Goal: Task Accomplishment & Management: Use online tool/utility

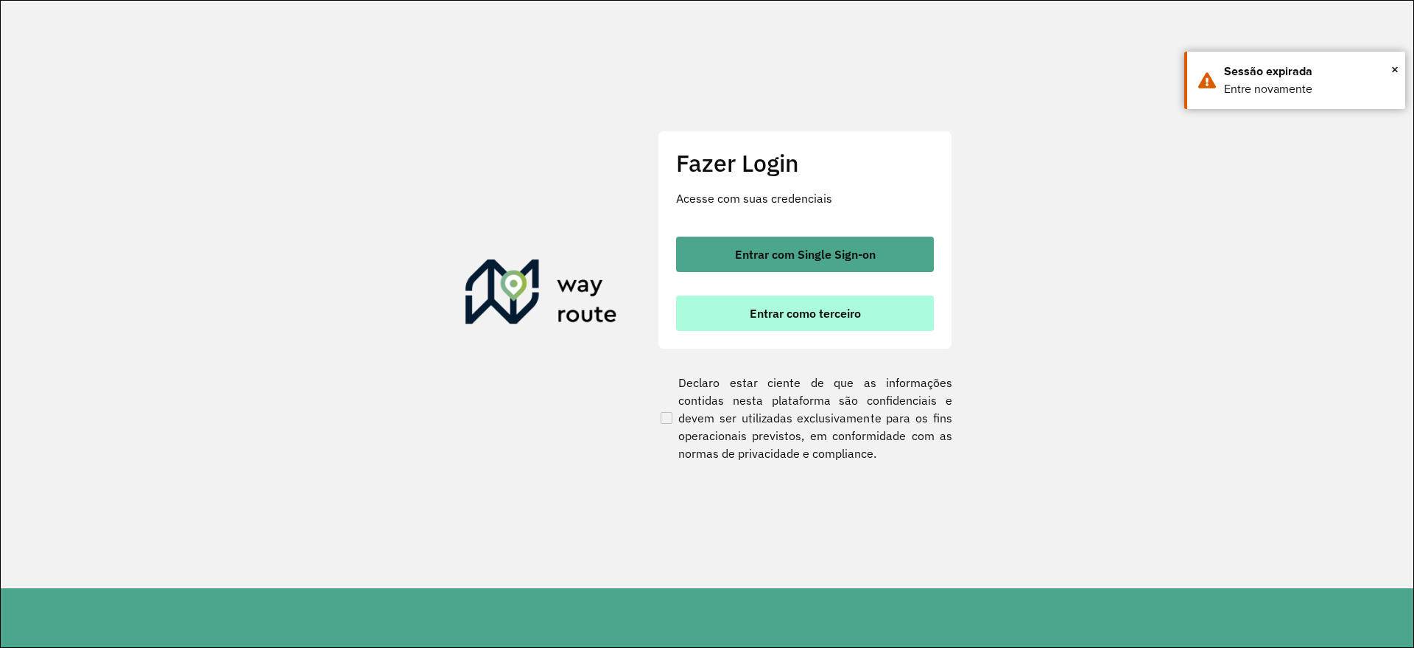
click at [757, 314] on span "Entrar como terceiro" at bounding box center [805, 313] width 111 height 12
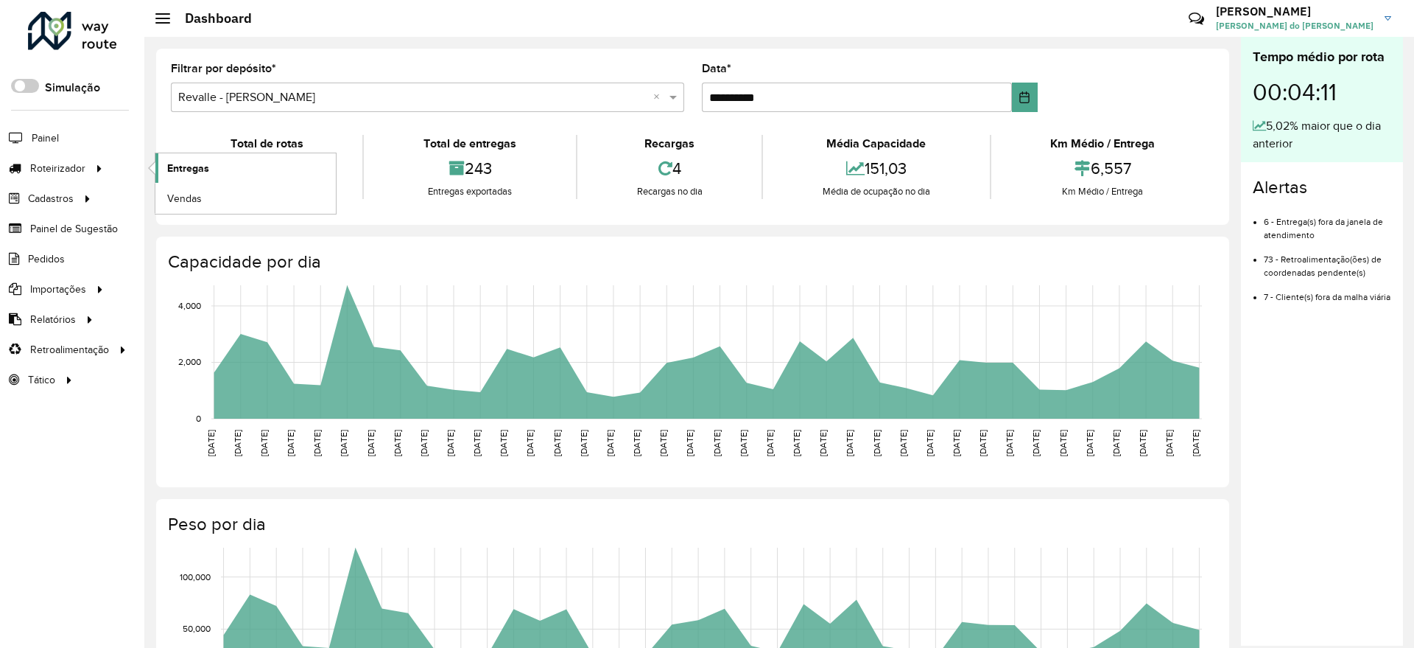
click at [169, 164] on span "Entregas" at bounding box center [188, 168] width 42 height 15
click at [168, 170] on span "Entregas" at bounding box center [188, 168] width 42 height 15
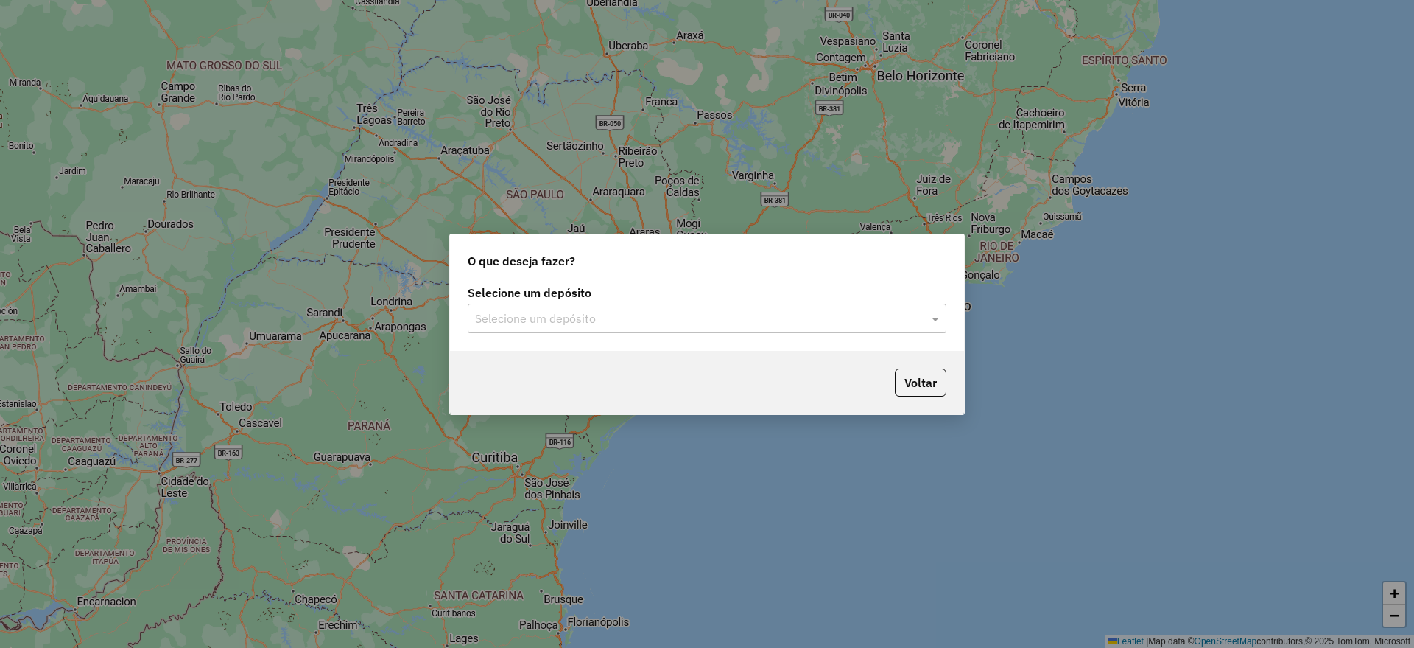
click at [553, 310] on input "text" at bounding box center [692, 319] width 435 height 18
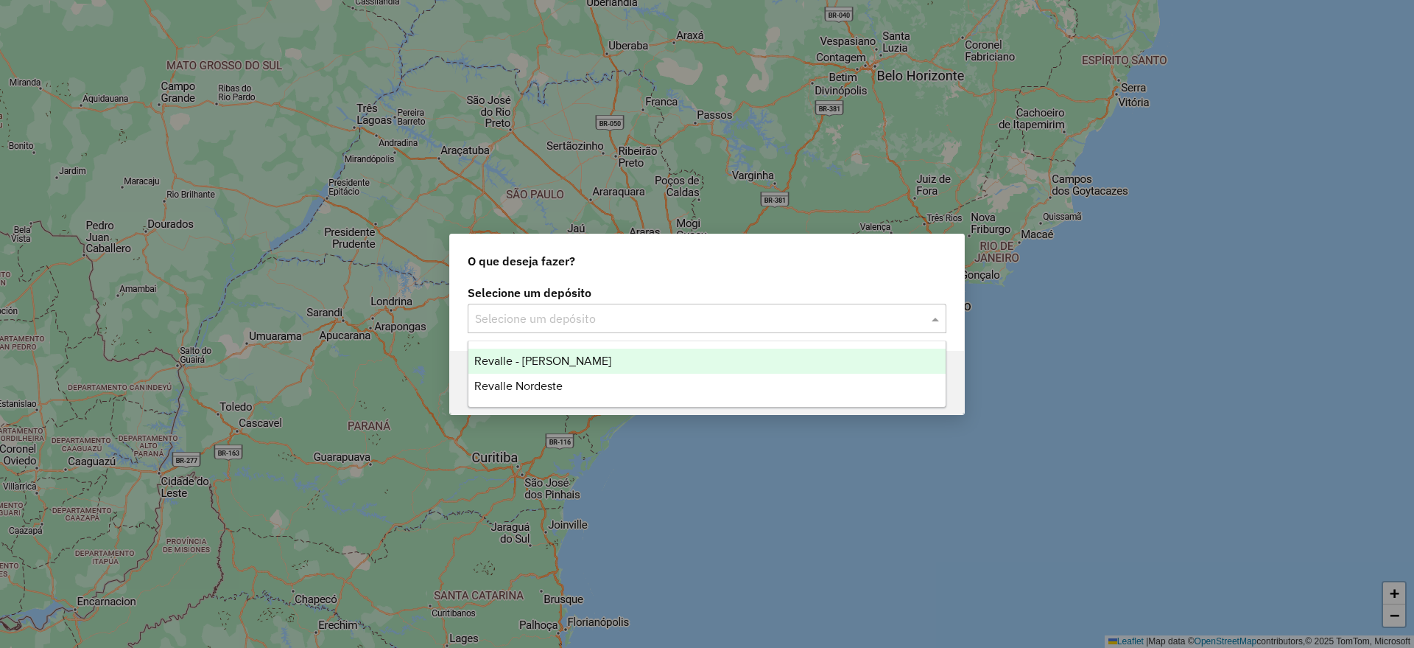
click at [555, 362] on span "Revalle - [PERSON_NAME]" at bounding box center [542, 360] width 137 height 13
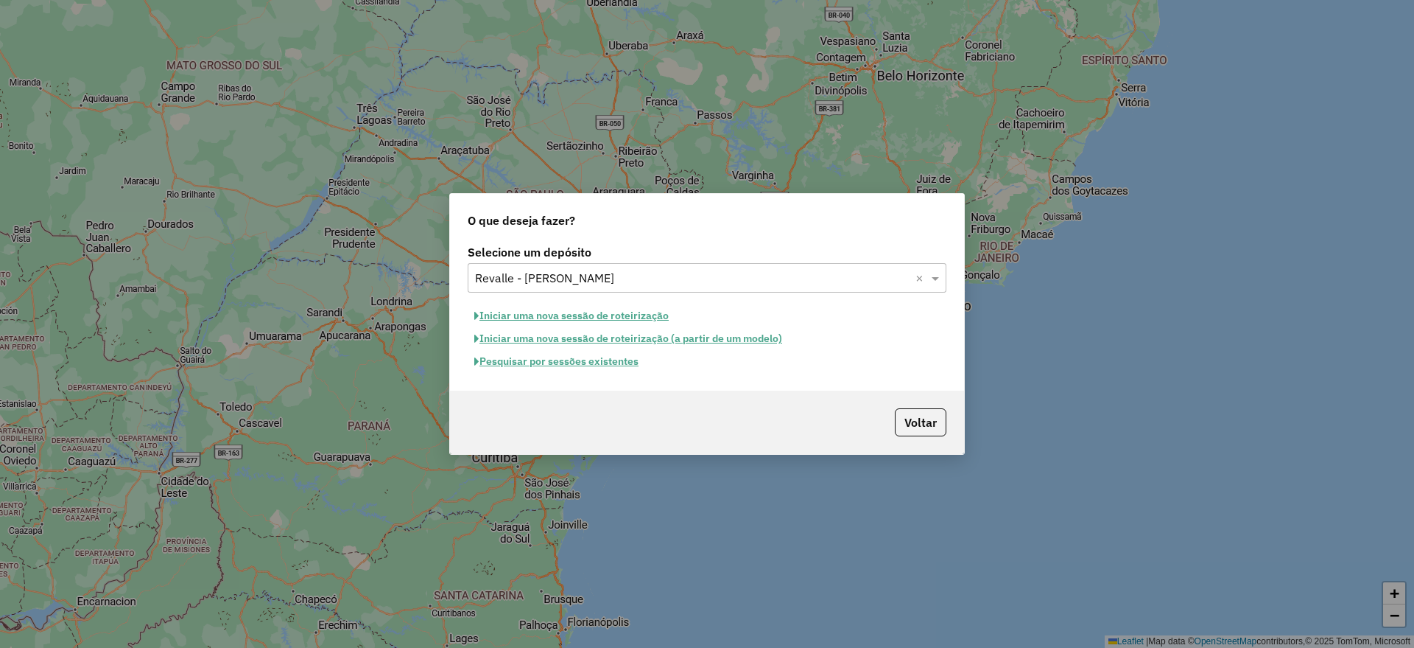
click at [572, 364] on button "Pesquisar por sessões existentes" at bounding box center [557, 361] width 178 height 23
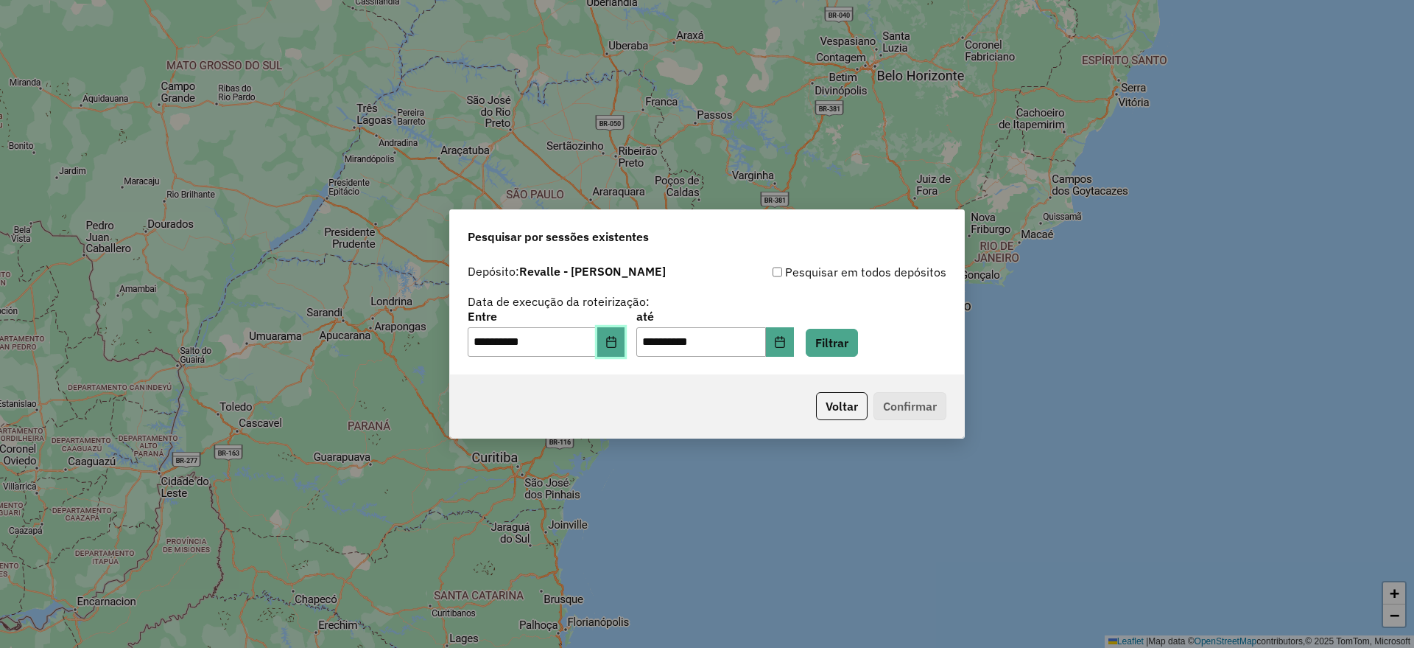
click at [623, 349] on button "Choose Date" at bounding box center [611, 341] width 28 height 29
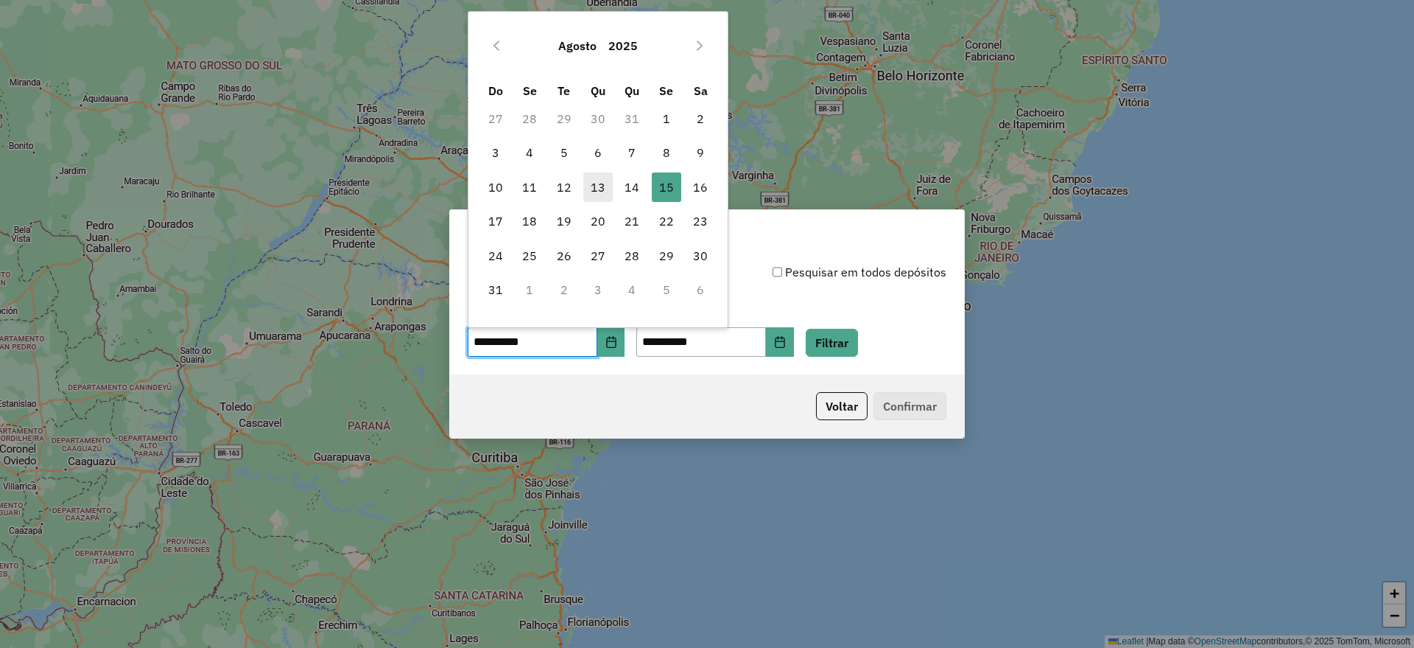
click at [603, 191] on span "13" at bounding box center [597, 186] width 29 height 29
type input "**********"
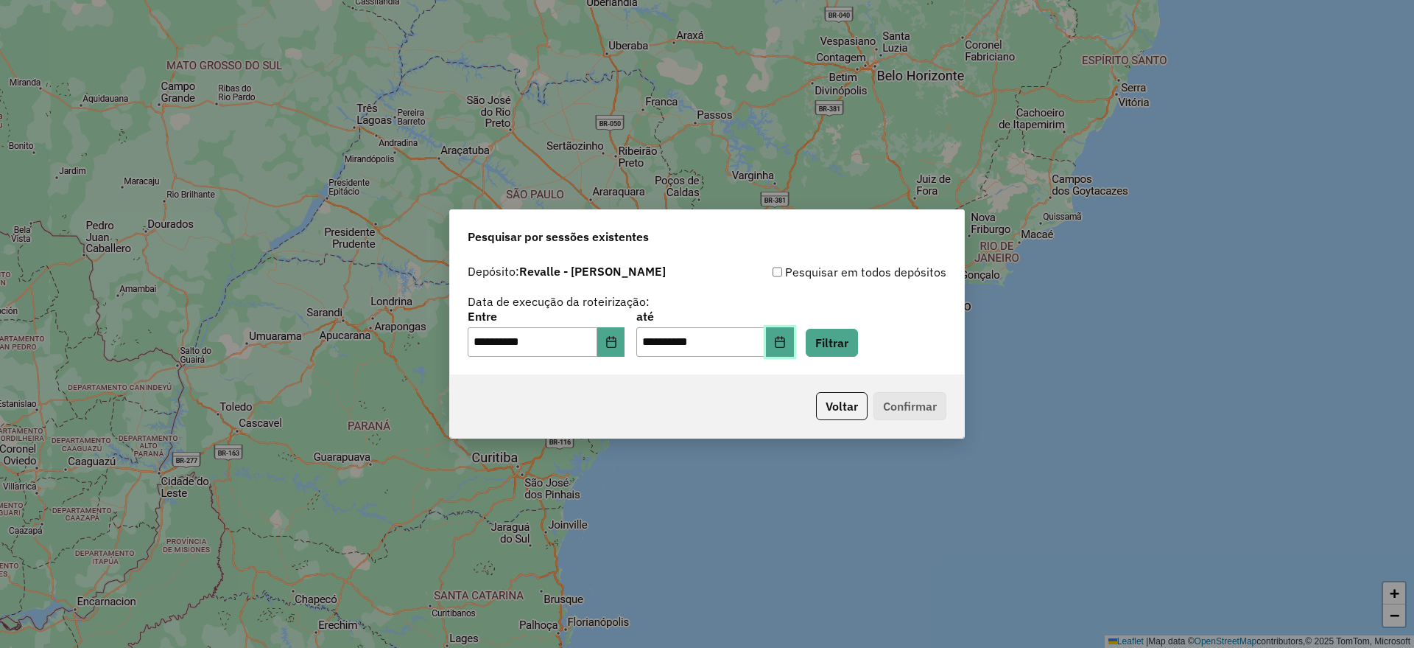
click at [786, 343] on icon "Choose Date" at bounding box center [780, 342] width 12 height 12
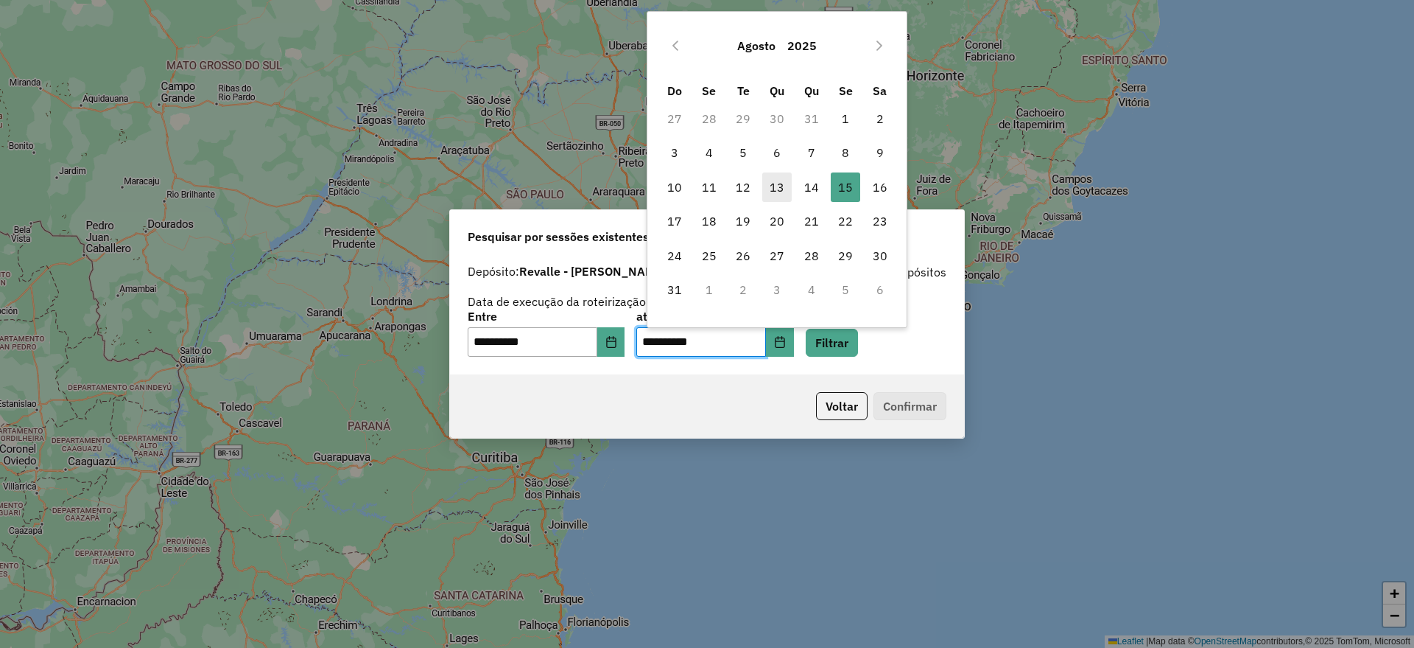
click at [783, 187] on span "13" at bounding box center [776, 186] width 29 height 29
type input "**********"
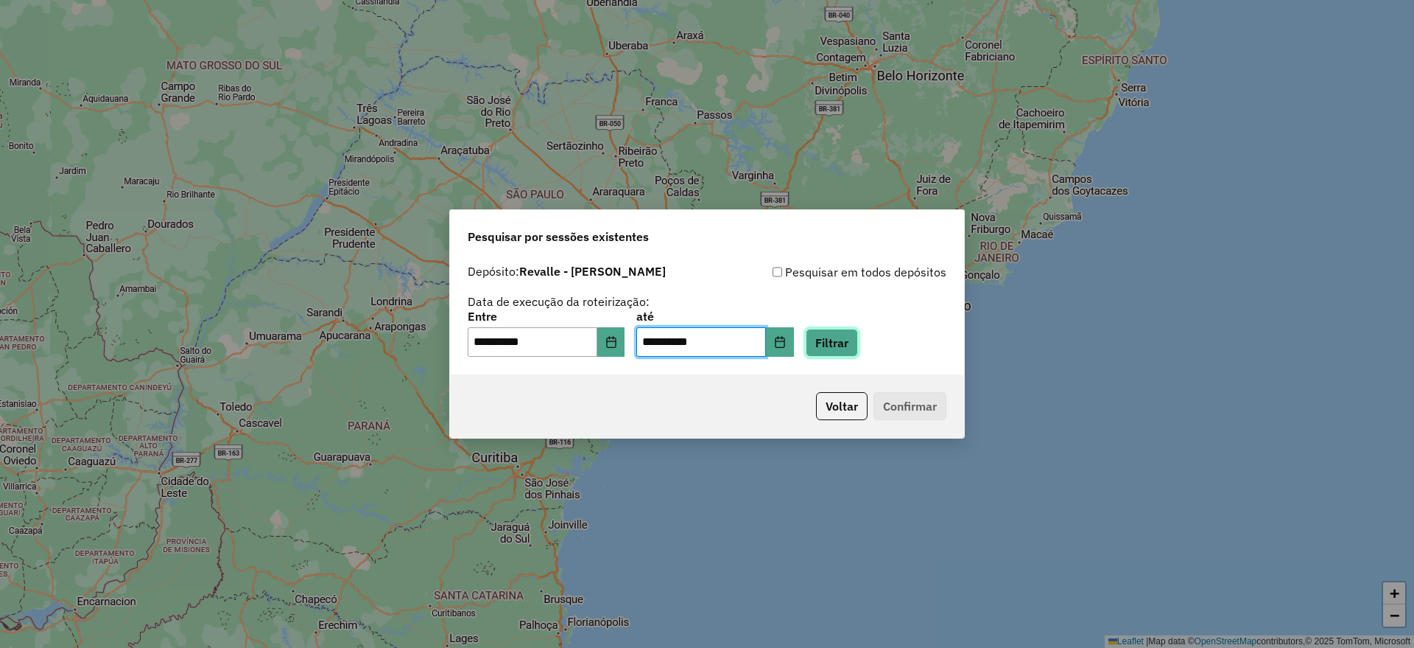
click at [843, 352] on button "Filtrar" at bounding box center [832, 343] width 52 height 28
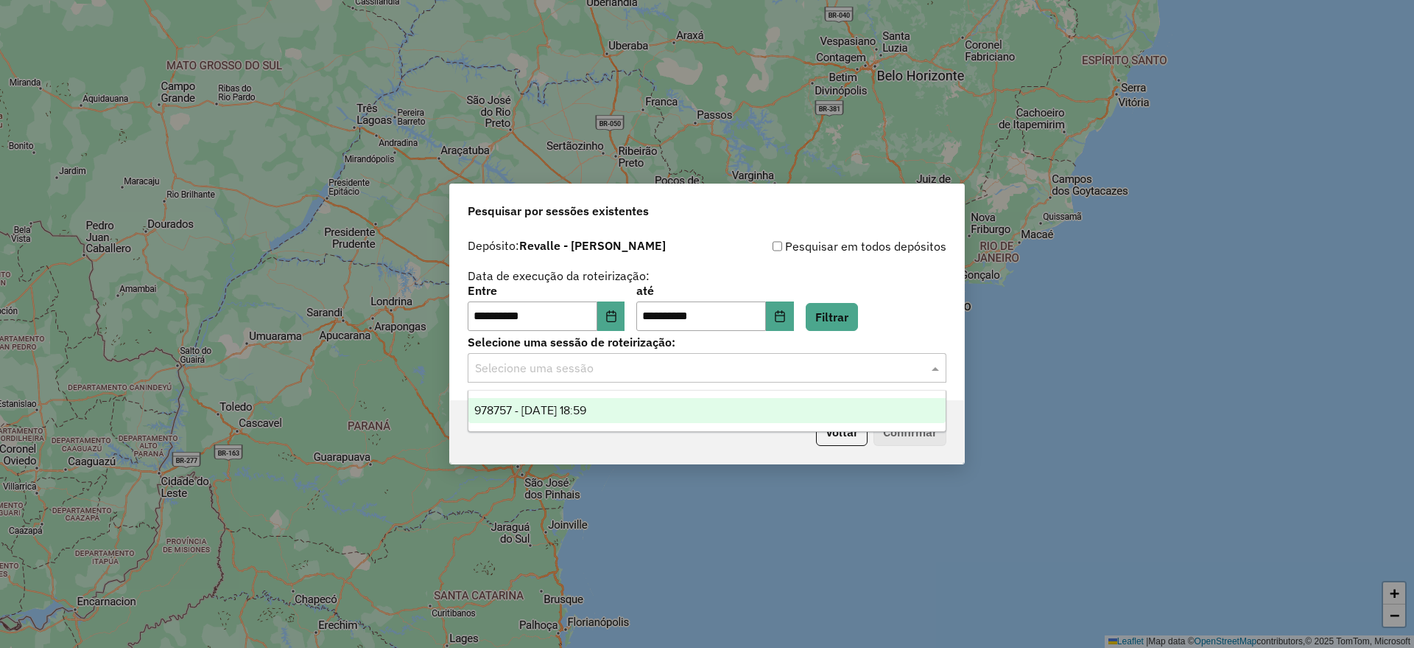
click at [690, 370] on input "text" at bounding box center [692, 369] width 435 height 18
click at [689, 399] on div "978757 - 13/08/2025 18:59" at bounding box center [707, 410] width 477 height 25
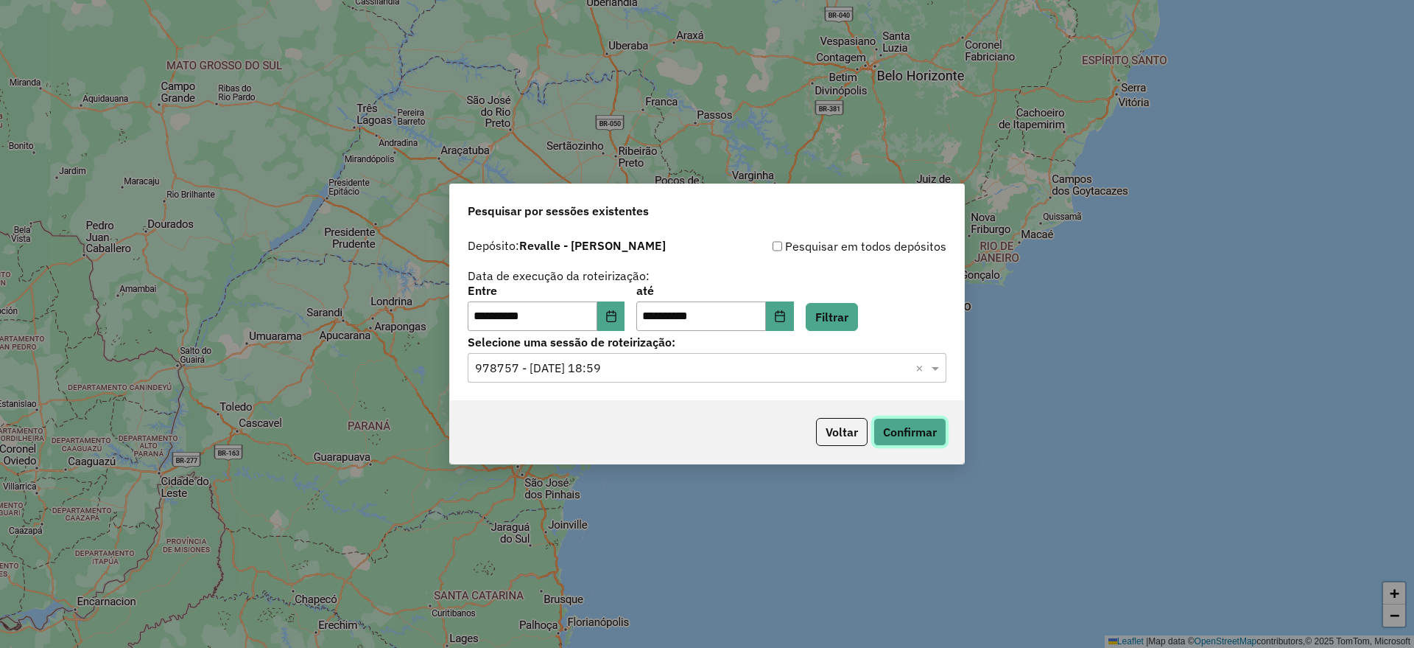
click at [919, 432] on button "Confirmar" at bounding box center [910, 432] width 73 height 28
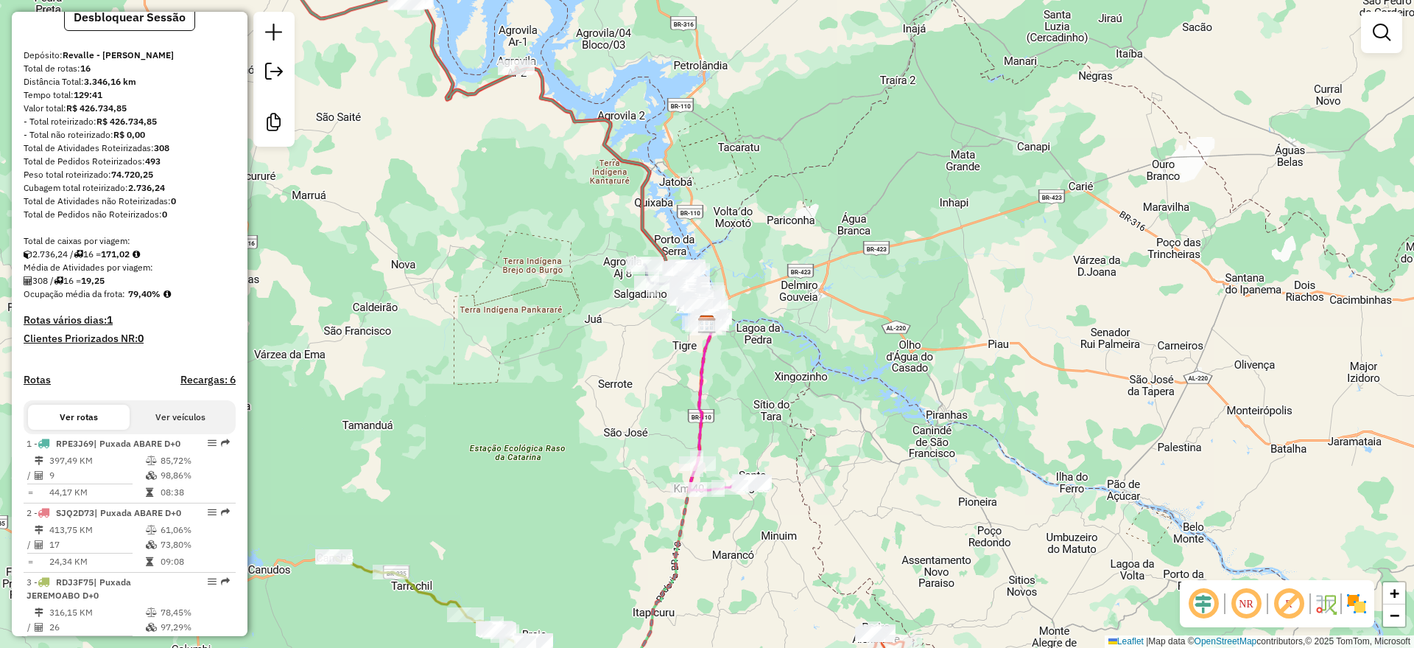
scroll to position [276, 0]
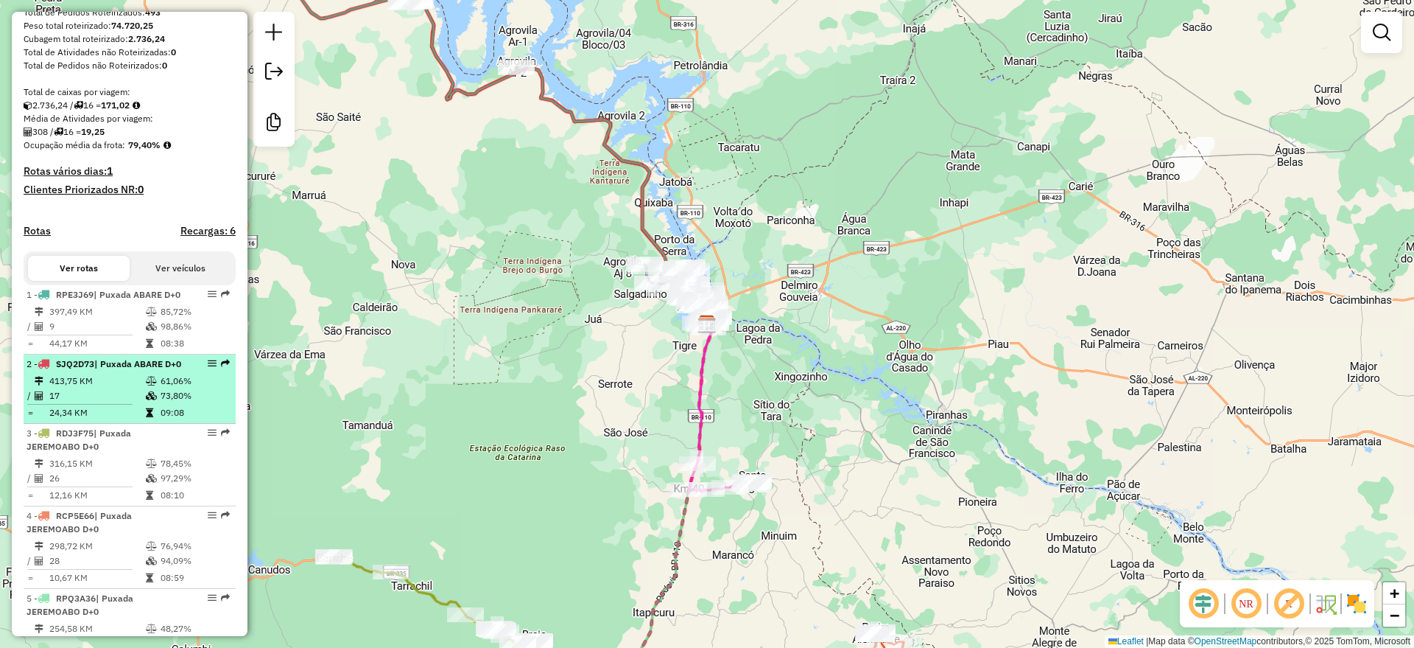
select select "**********"
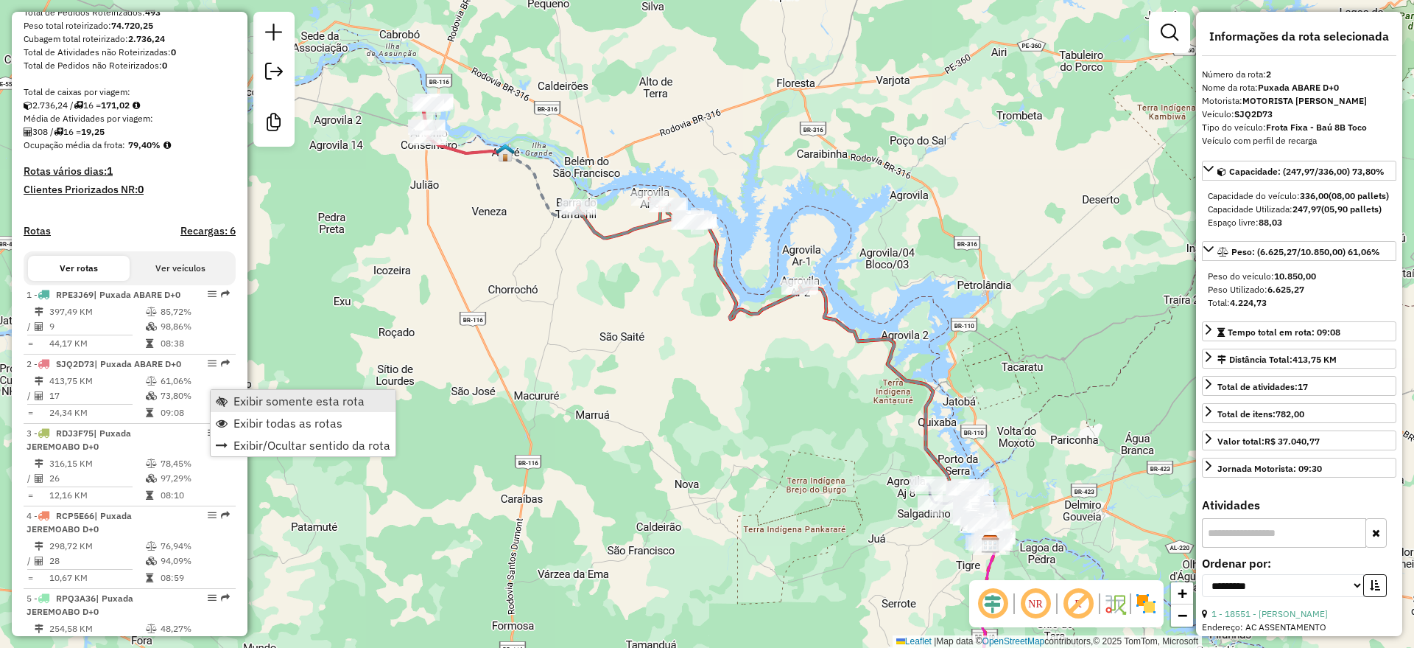
click at [299, 404] on span "Exibir somente esta rota" at bounding box center [299, 401] width 131 height 12
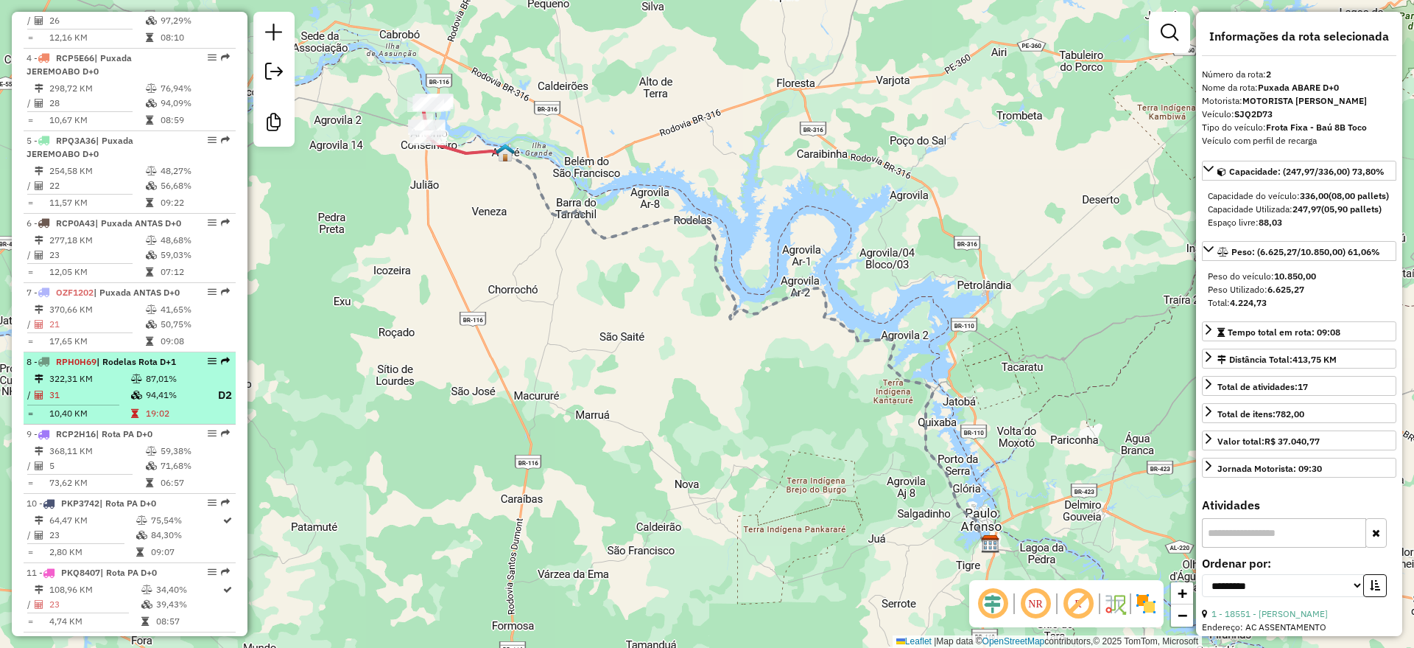
scroll to position [737, 0]
click at [100, 401] on td "31" at bounding box center [90, 392] width 82 height 18
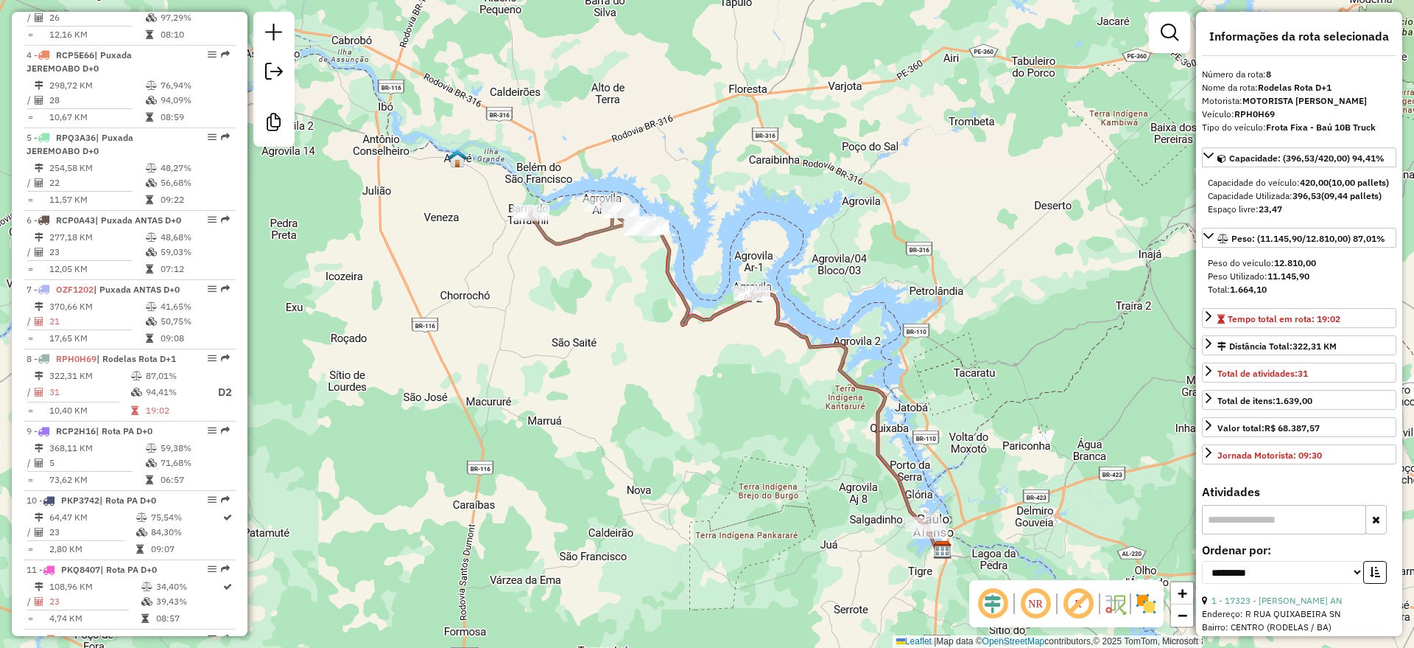
drag, startPoint x: 512, startPoint y: 318, endPoint x: 561, endPoint y: 393, distance: 89.9
click at [561, 393] on div "Janela de atendimento Grade de atendimento Capacidade Transportadoras Veículos …" at bounding box center [707, 324] width 1414 height 648
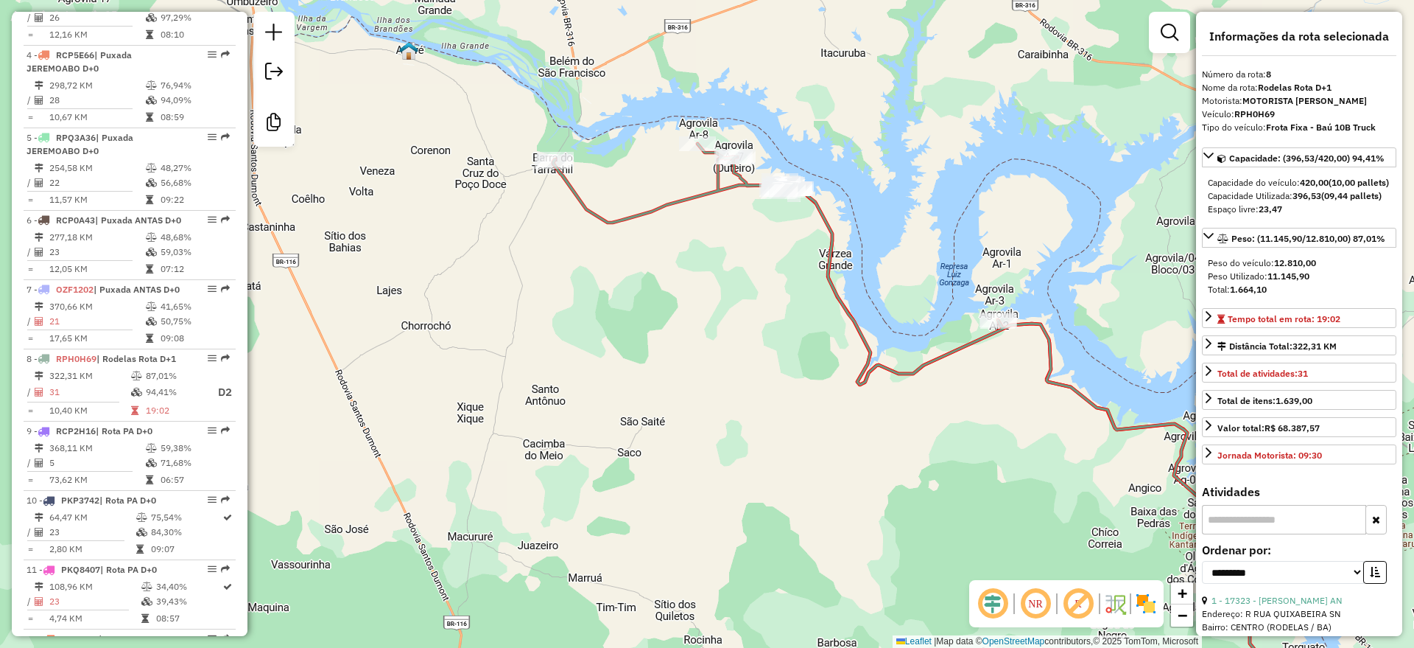
drag, startPoint x: 578, startPoint y: 302, endPoint x: 589, endPoint y: 377, distance: 76.0
click at [589, 377] on div "Janela de atendimento Grade de atendimento Capacidade Transportadoras Veículos …" at bounding box center [707, 324] width 1414 height 648
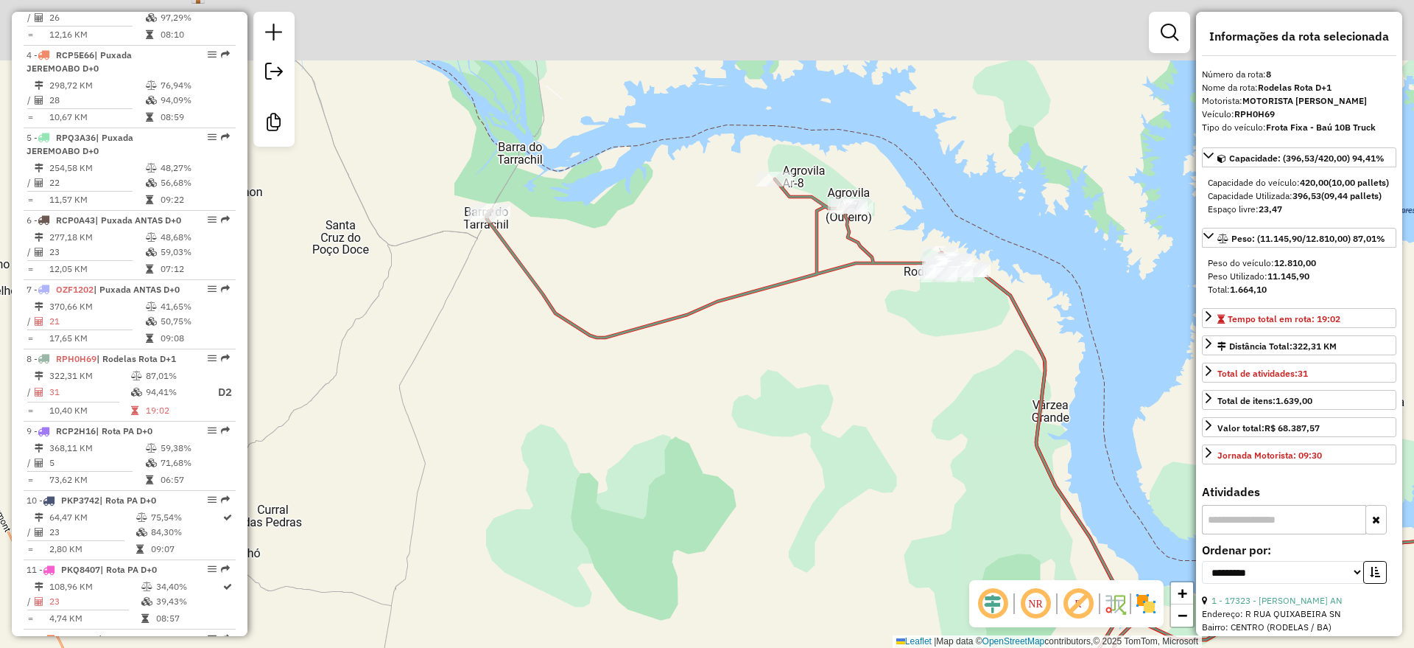
drag, startPoint x: 661, startPoint y: 287, endPoint x: 666, endPoint y: 481, distance: 193.8
click at [666, 481] on div "Janela de atendimento Grade de atendimento Capacidade Transportadoras Veículos …" at bounding box center [707, 324] width 1414 height 648
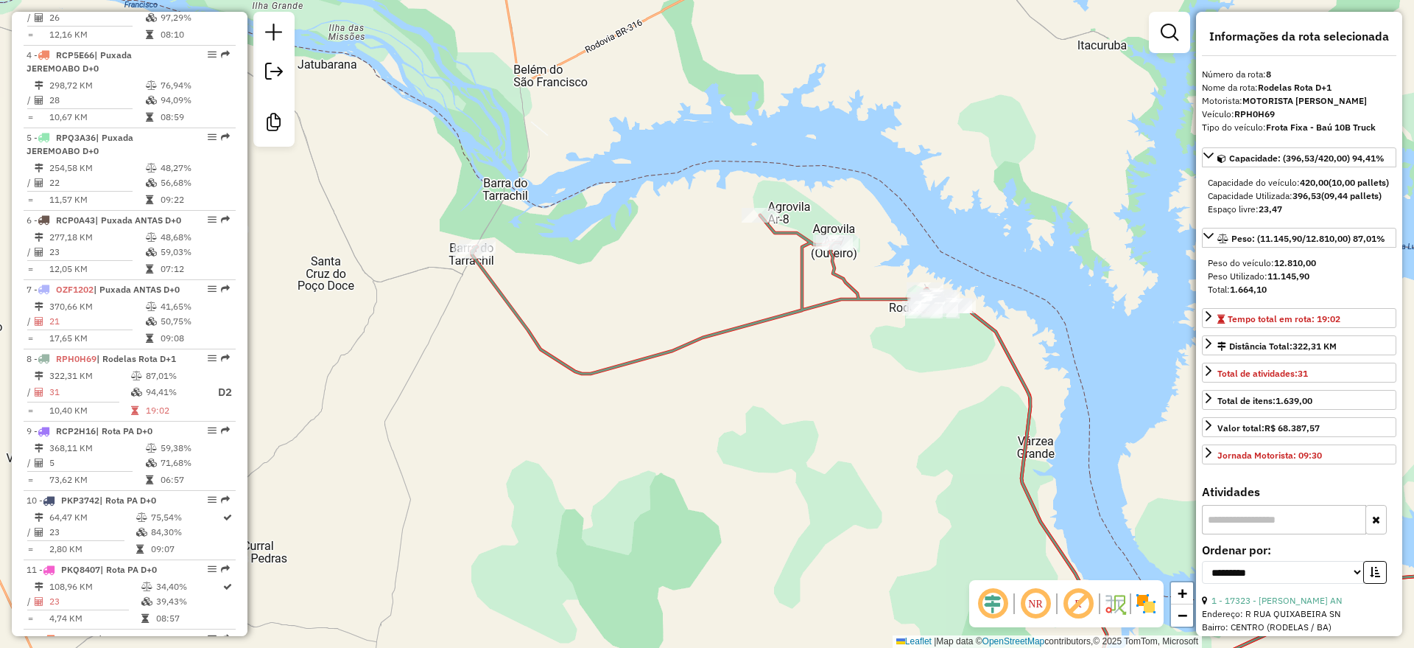
drag, startPoint x: 697, startPoint y: 392, endPoint x: 680, endPoint y: 435, distance: 46.7
click at [680, 435] on div "Janela de atendimento Grade de atendimento Capacidade Transportadoras Veículos …" at bounding box center [707, 324] width 1414 height 648
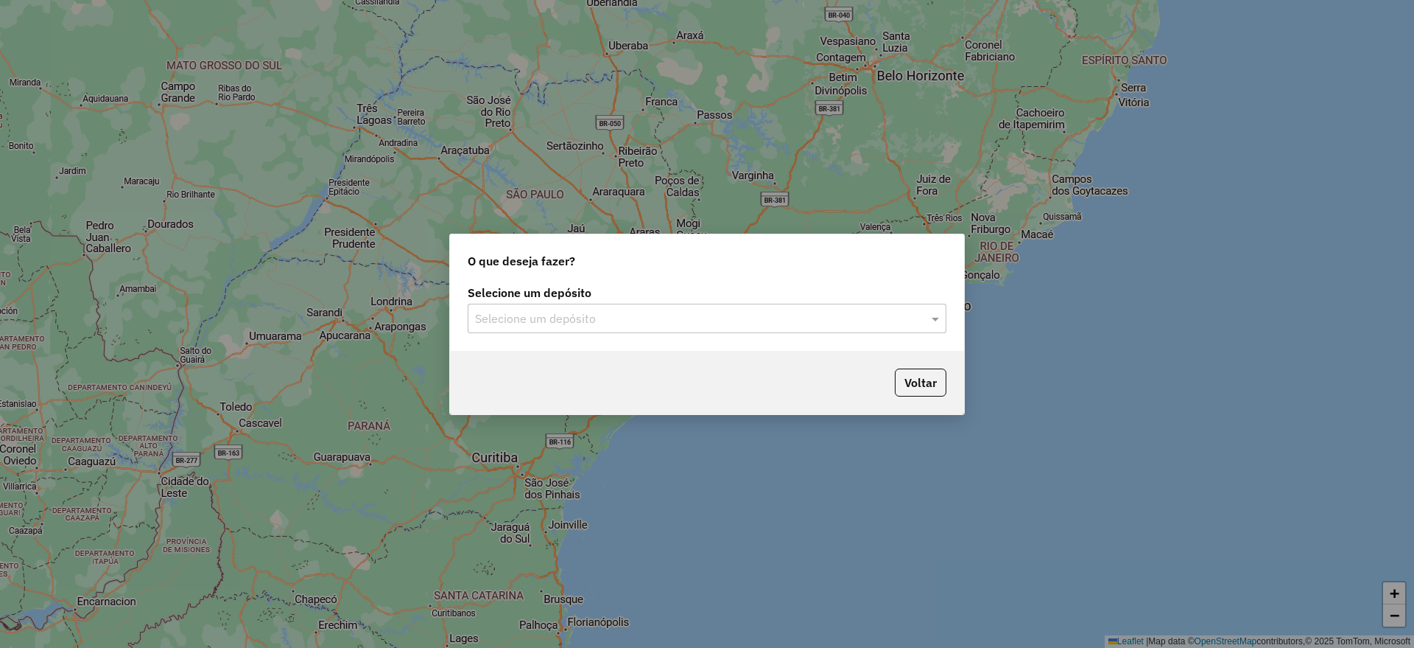
click at [656, 322] on input "text" at bounding box center [692, 319] width 435 height 18
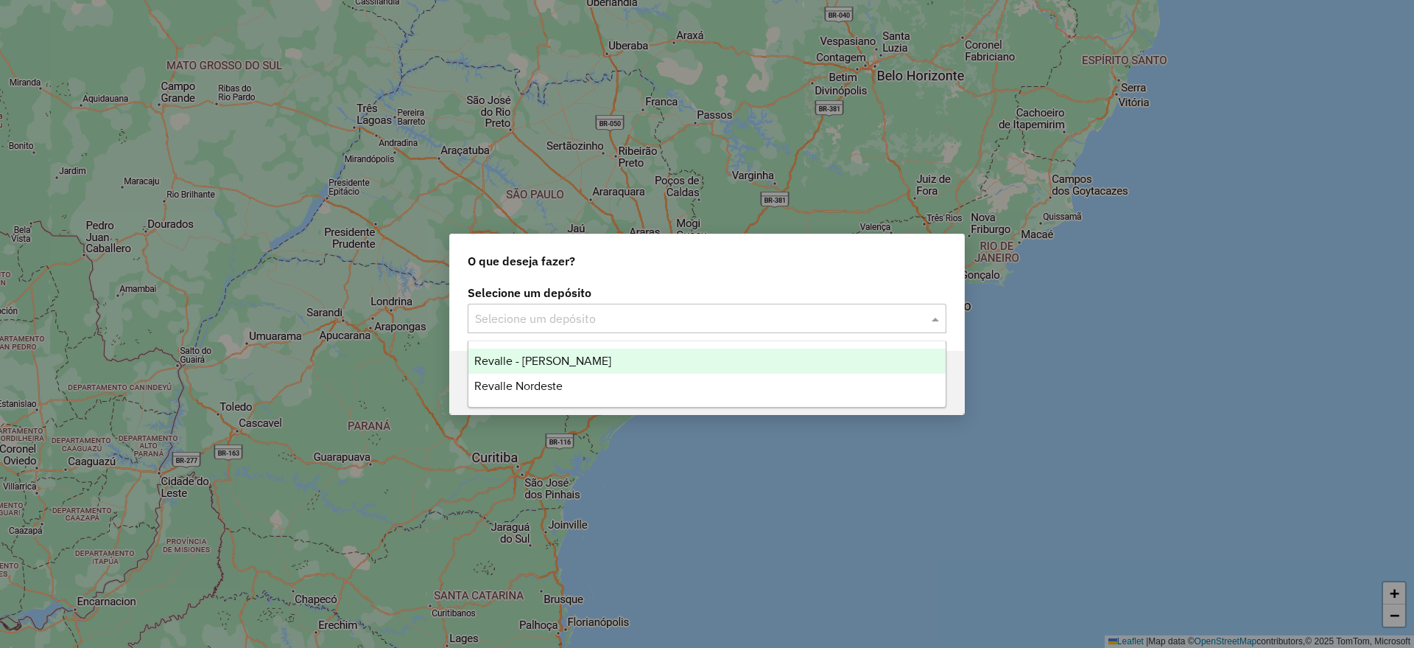
click at [628, 362] on div "Revalle - [PERSON_NAME]" at bounding box center [707, 360] width 477 height 25
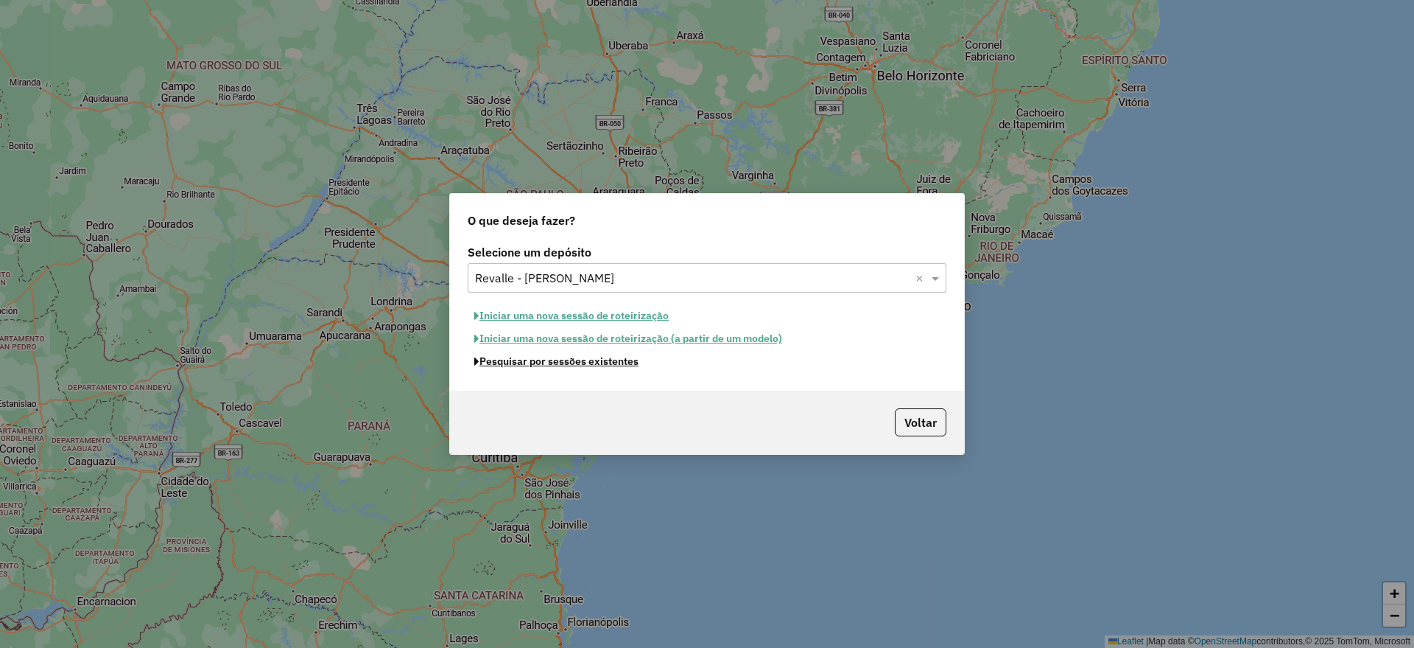
click at [628, 362] on button "Pesquisar por sessões existentes" at bounding box center [557, 361] width 178 height 23
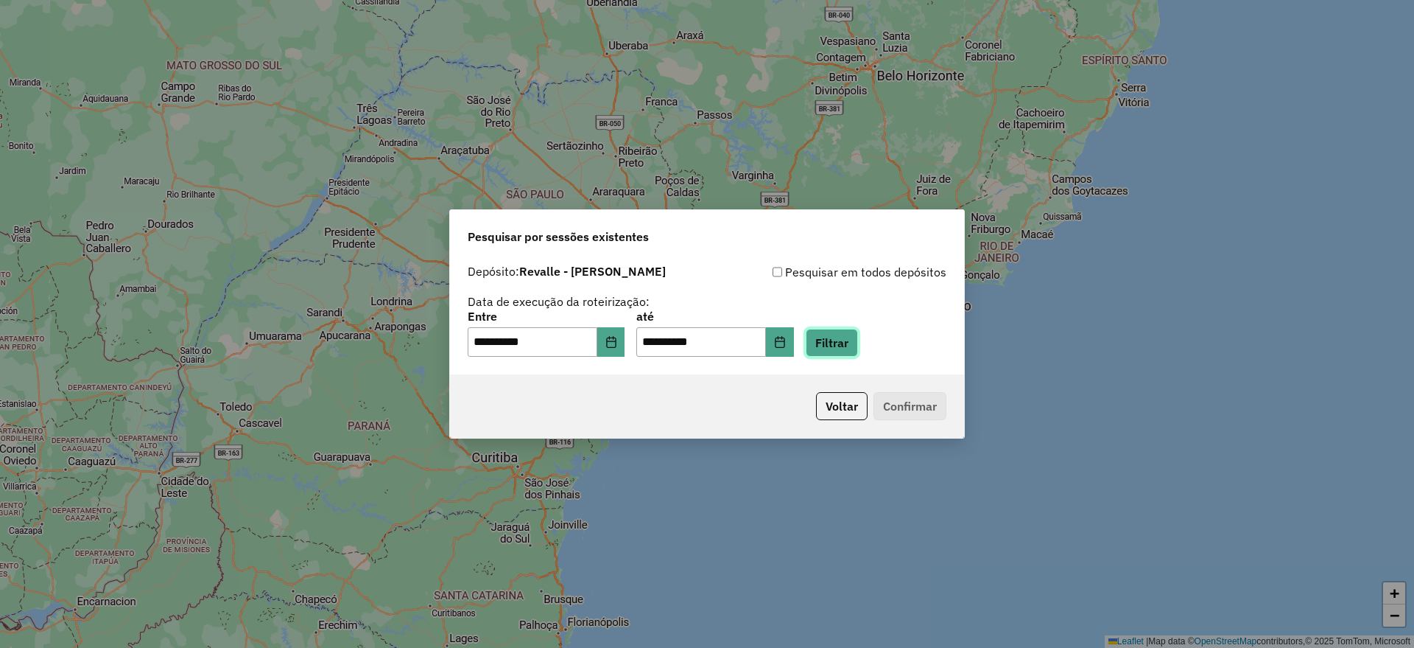
click at [832, 340] on button "Filtrar" at bounding box center [832, 343] width 52 height 28
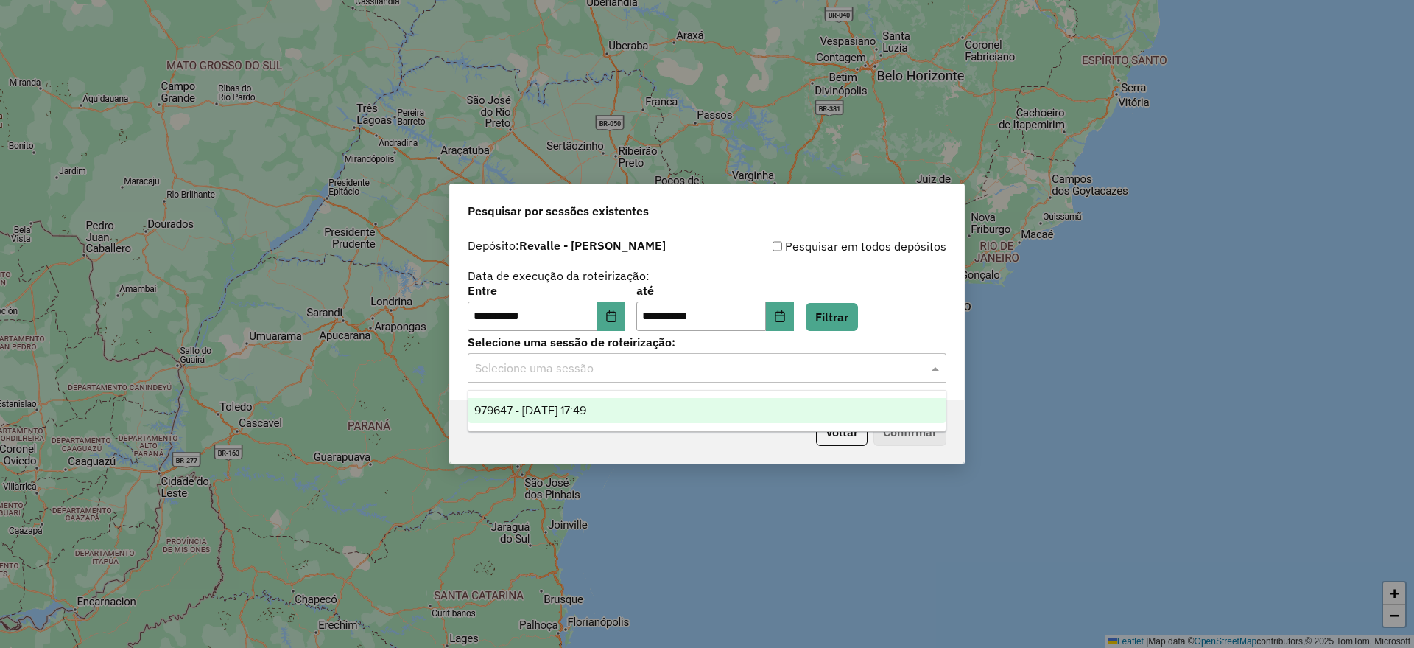
click at [648, 362] on input "text" at bounding box center [692, 369] width 435 height 18
click at [731, 405] on div "979647 - [DATE] 17:49" at bounding box center [707, 410] width 477 height 25
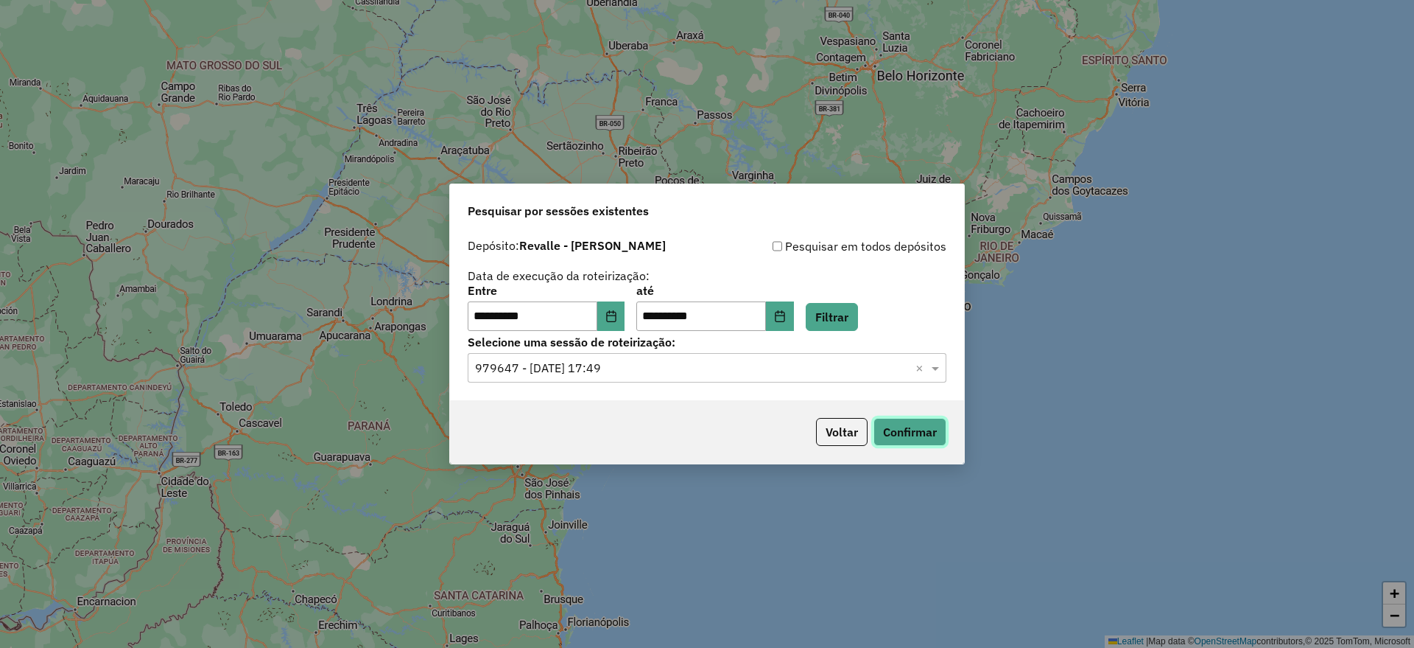
click at [925, 429] on button "Confirmar" at bounding box center [910, 432] width 73 height 28
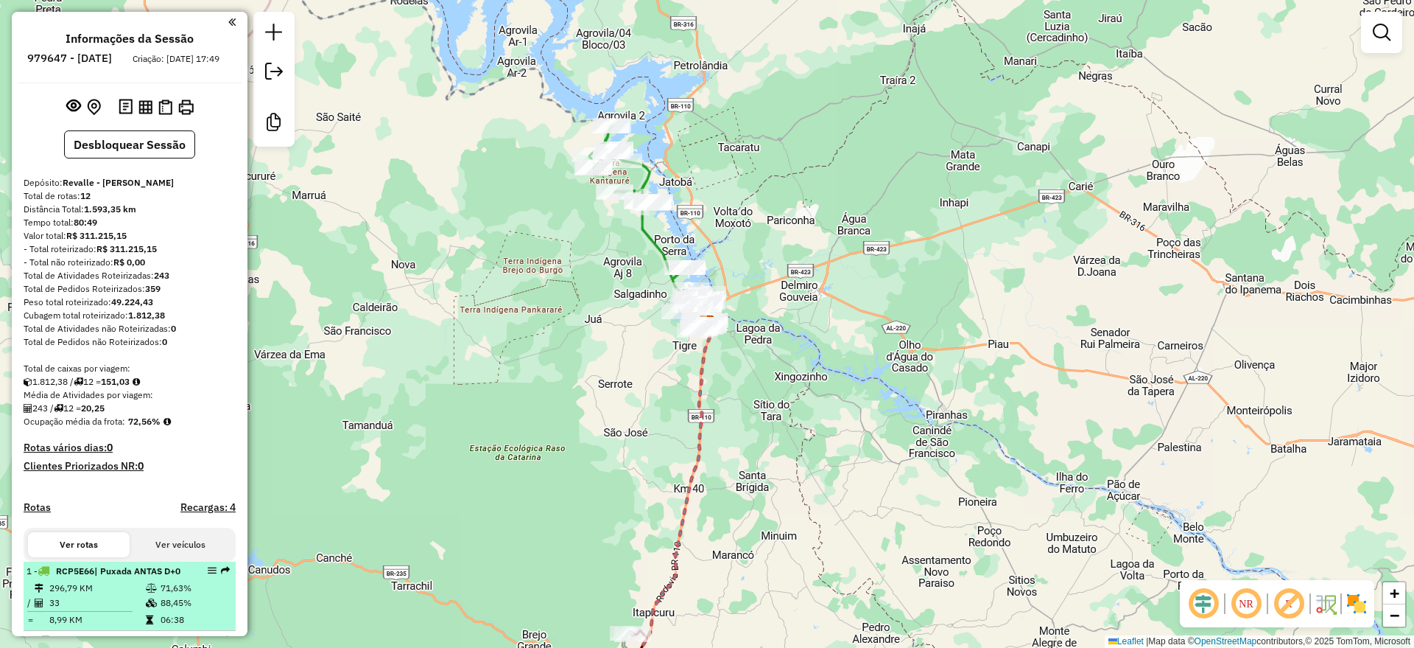
select select "**********"
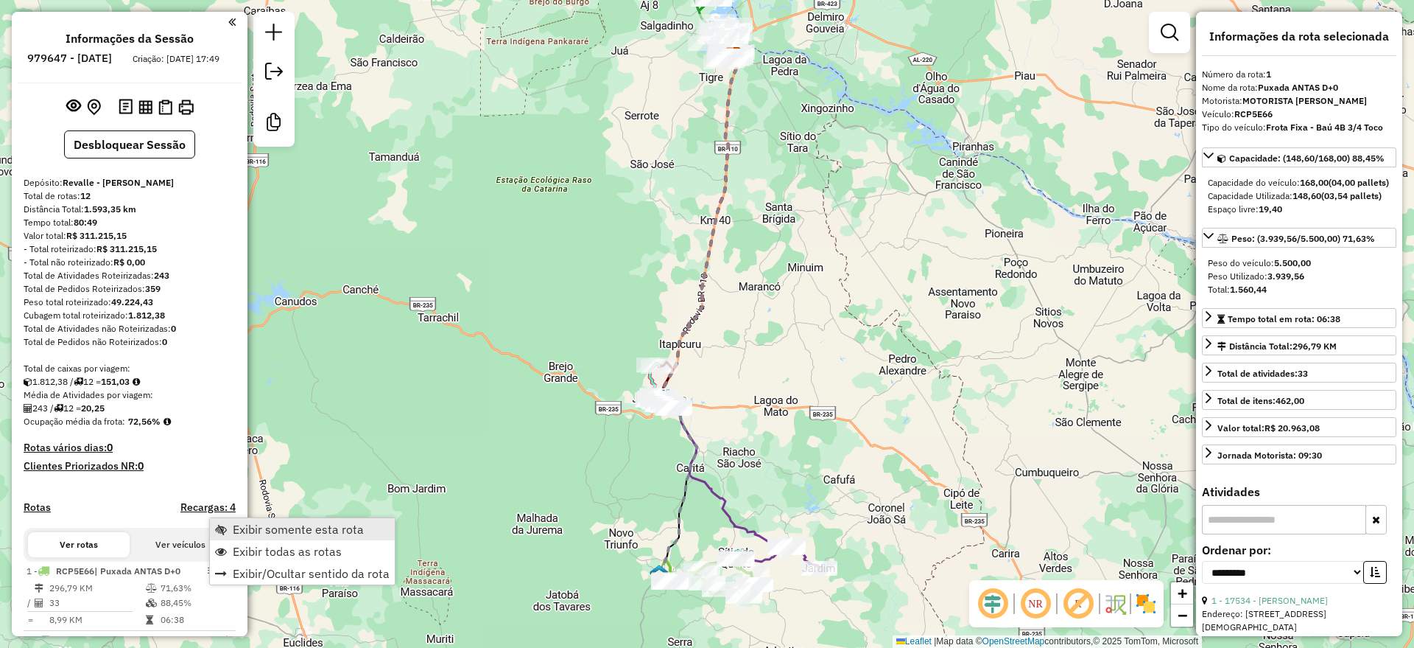
click at [292, 531] on span "Exibir somente esta rota" at bounding box center [298, 529] width 131 height 12
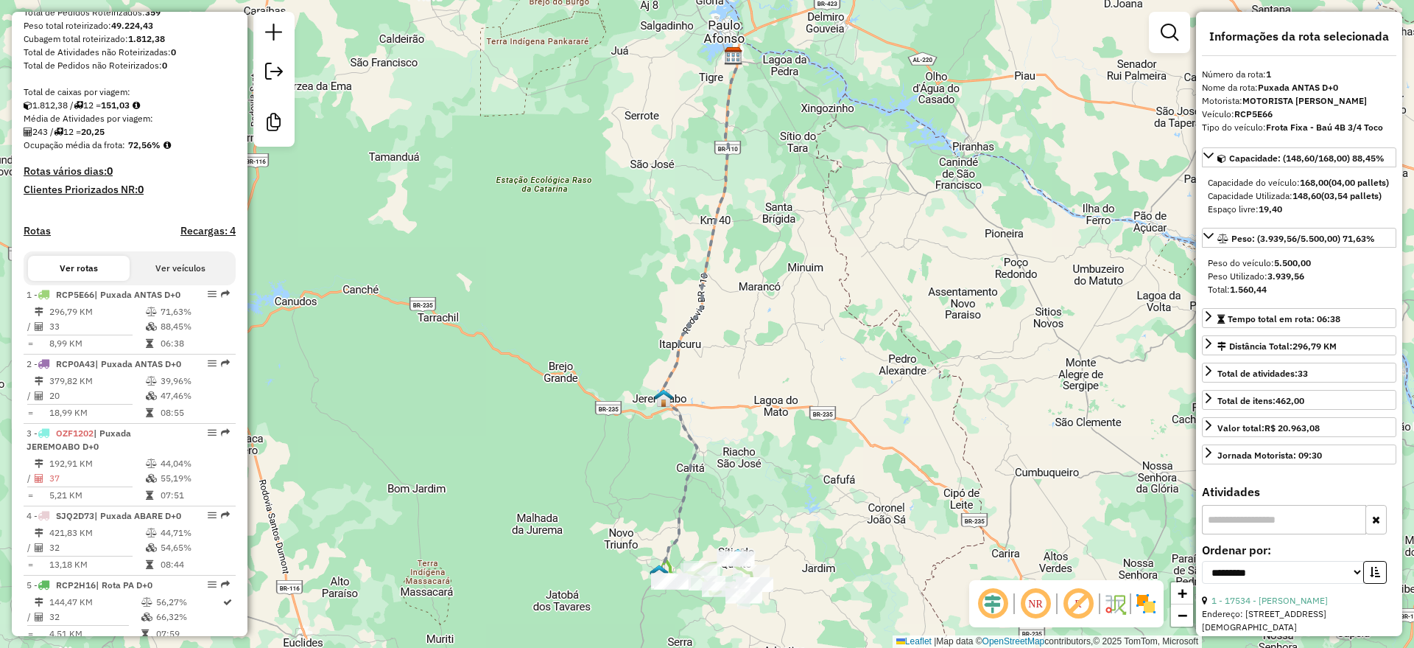
scroll to position [368, 0]
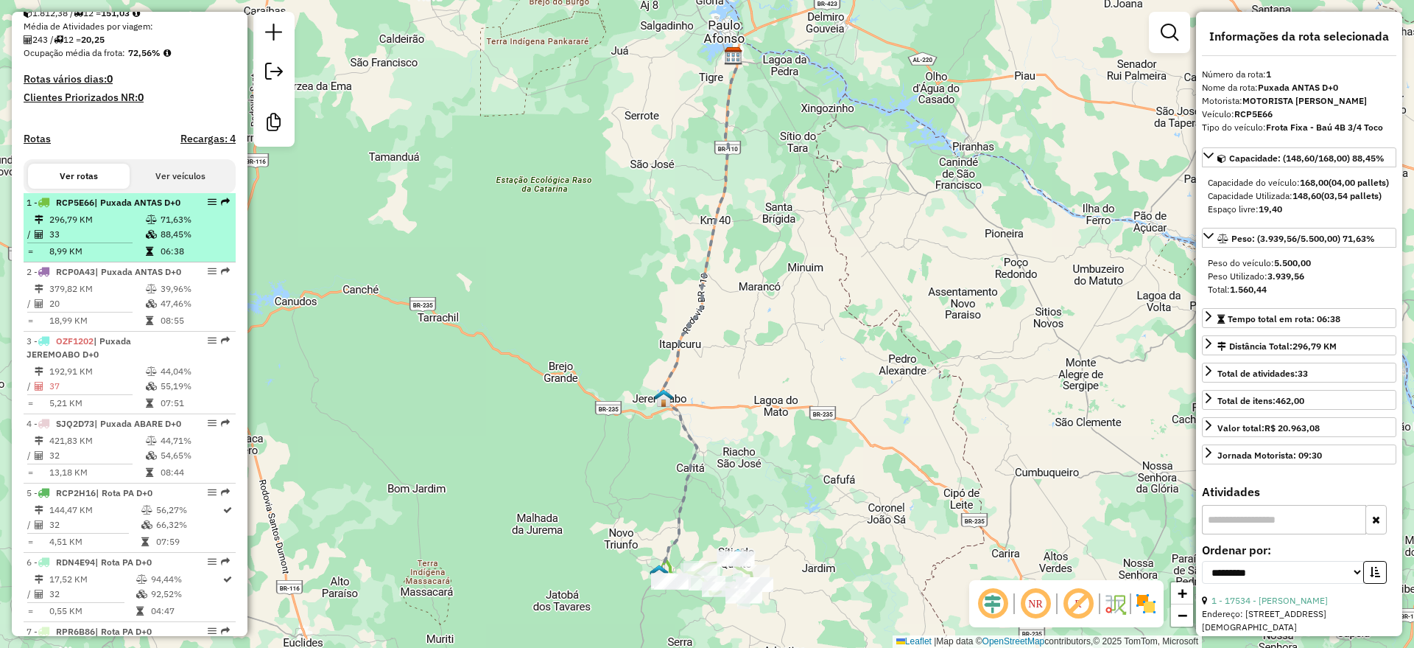
click at [88, 227] on td "296,79 KM" at bounding box center [97, 219] width 97 height 15
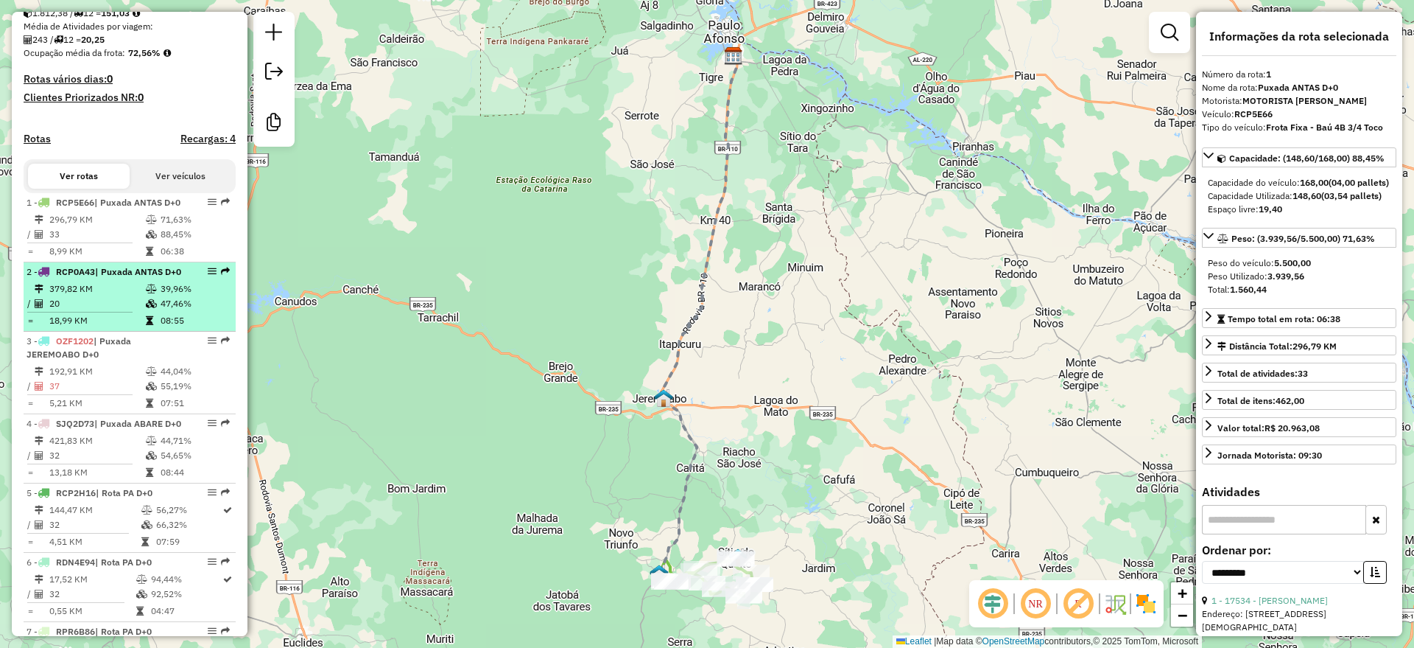
click at [102, 319] on li "2 - RCP0A43 | Puxada ANTAS D+0 379,82 KM 39,96% / 20 47,46% = 18,99 KM 08:55" at bounding box center [130, 296] width 212 height 69
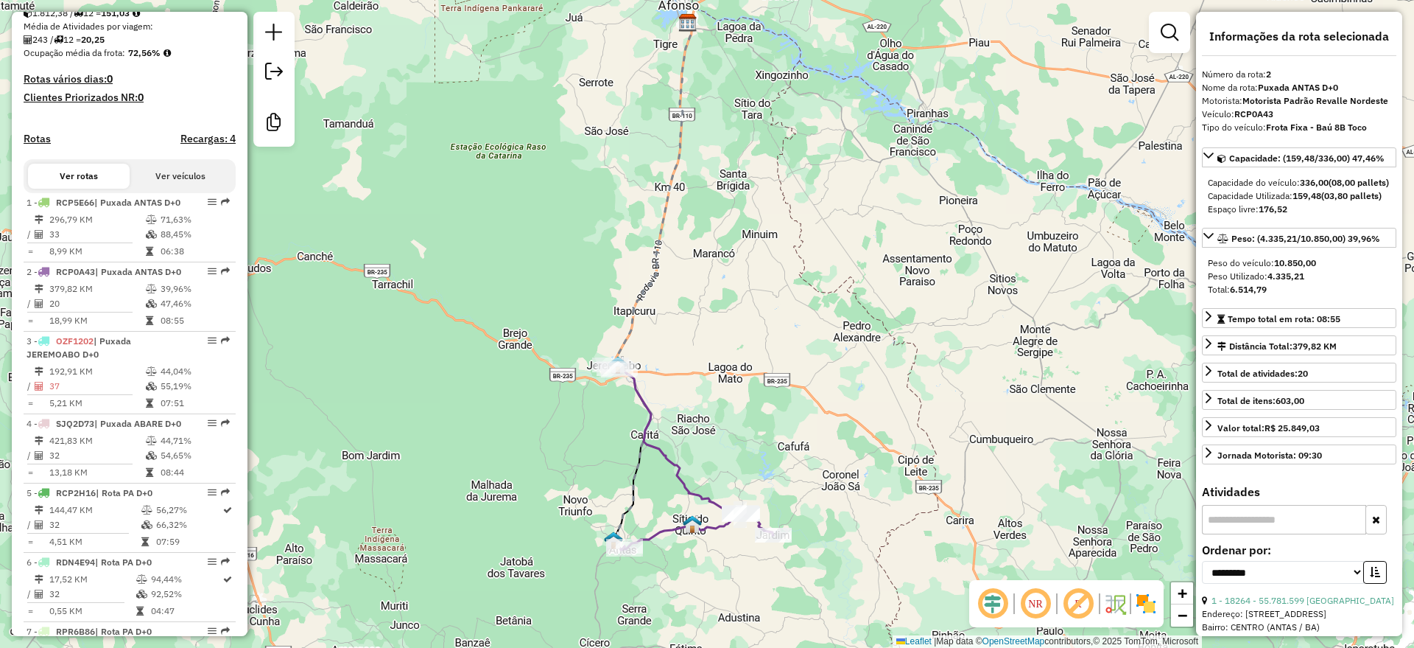
drag, startPoint x: 662, startPoint y: 519, endPoint x: 655, endPoint y: 498, distance: 21.7
click at [655, 498] on div "Janela de atendimento Grade de atendimento Capacidade Transportadoras Veículos …" at bounding box center [707, 324] width 1414 height 648
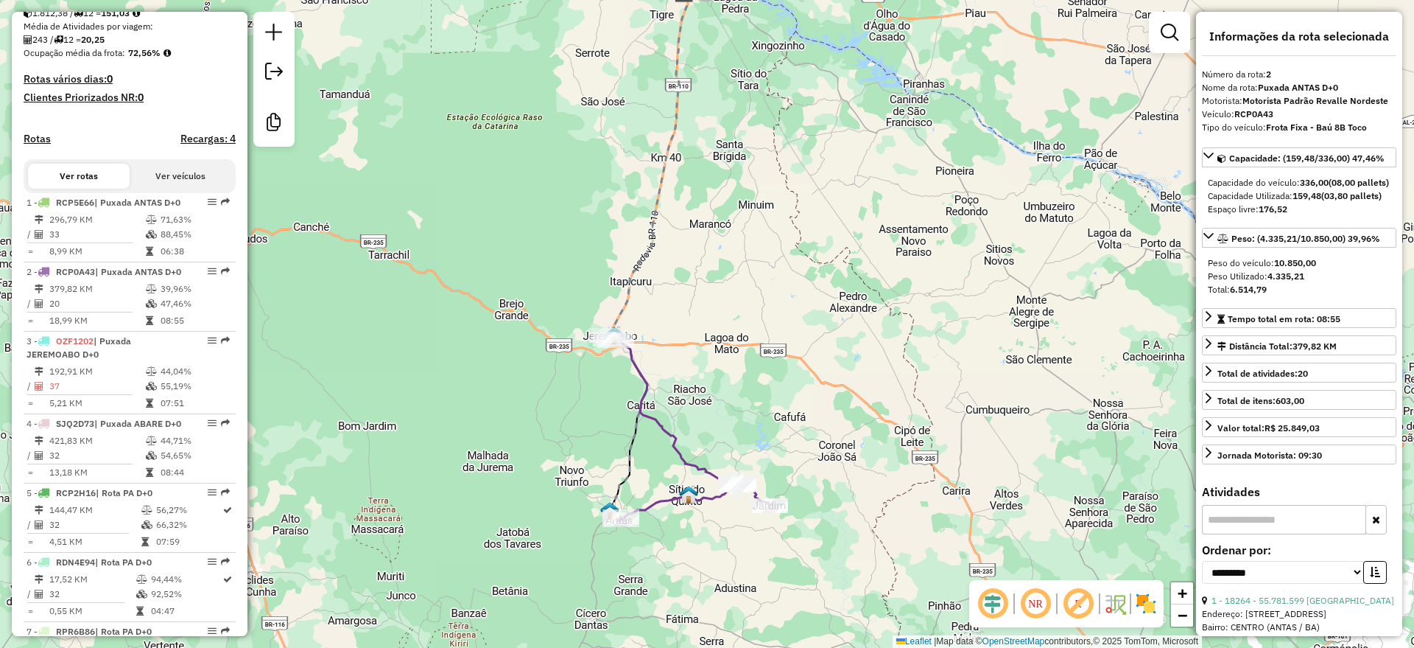
drag, startPoint x: 702, startPoint y: 595, endPoint x: 719, endPoint y: 562, distance: 36.6
click at [719, 562] on div "Janela de atendimento Grade de atendimento Capacidade Transportadoras Veículos …" at bounding box center [707, 324] width 1414 height 648
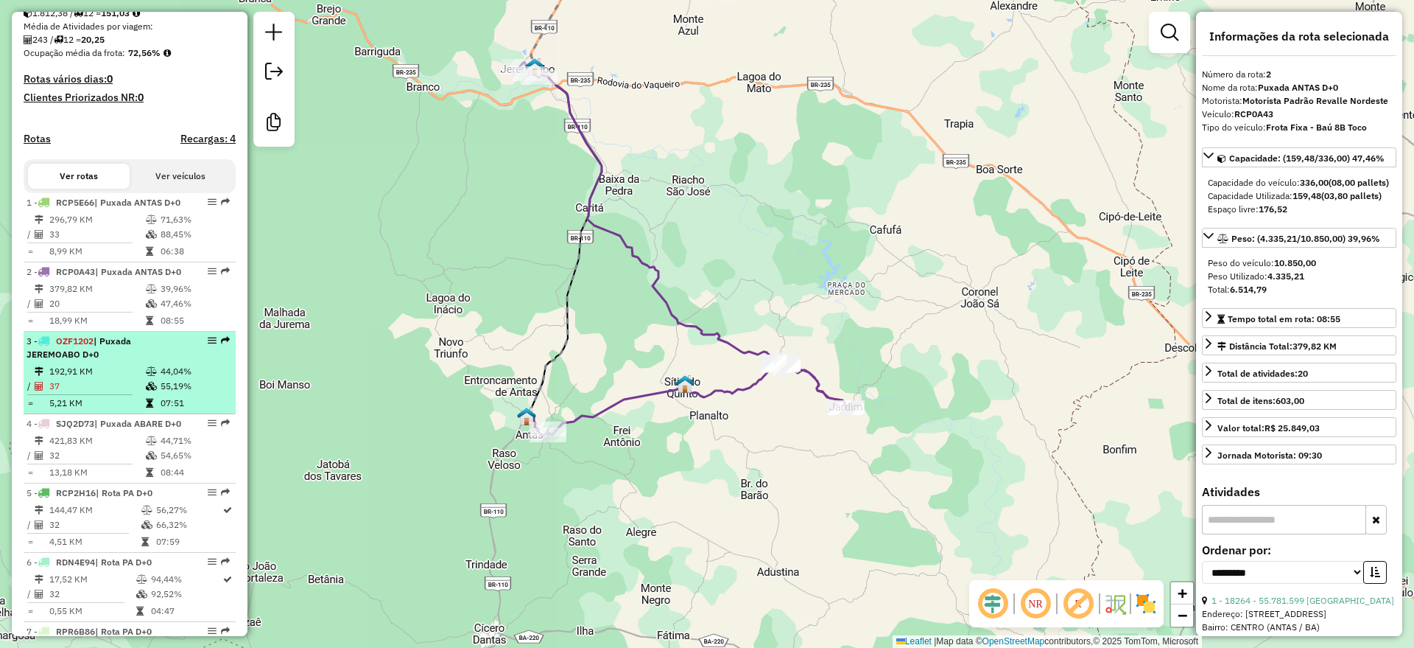
click at [101, 379] on td "192,91 KM" at bounding box center [97, 371] width 97 height 15
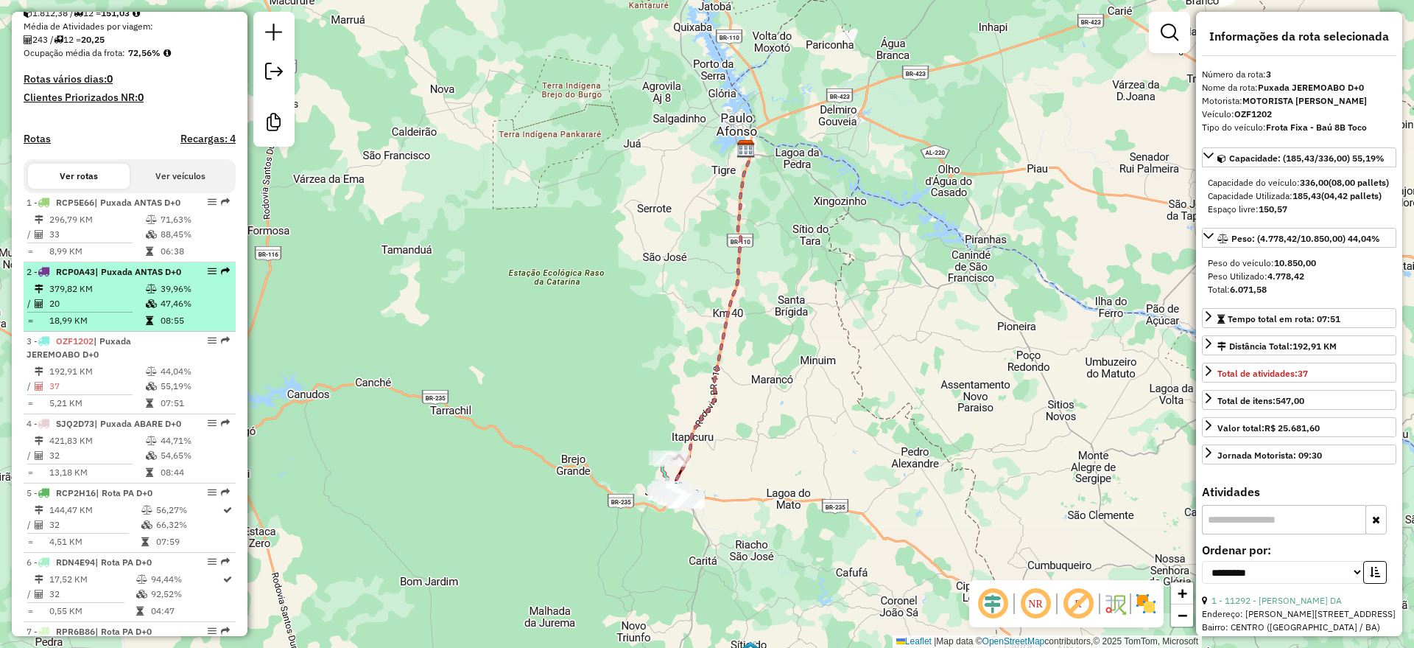
click at [103, 296] on td "379,82 KM" at bounding box center [97, 288] width 97 height 15
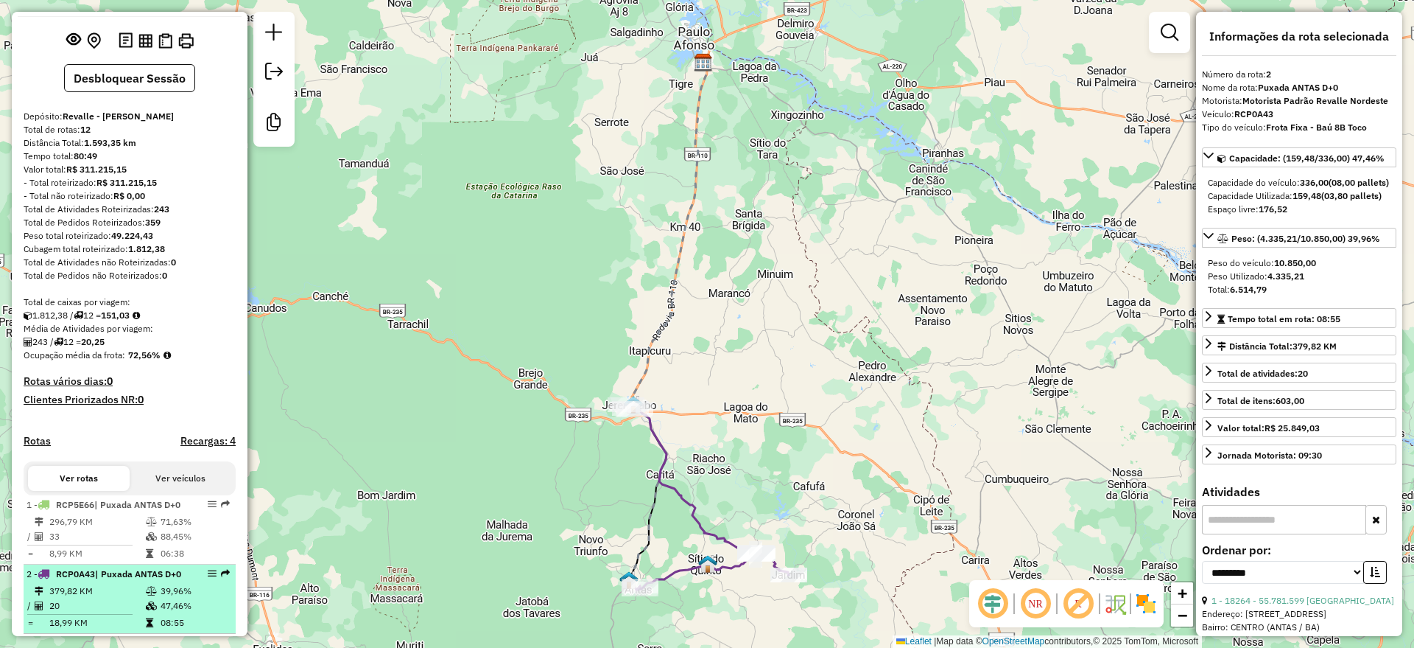
scroll to position [0, 0]
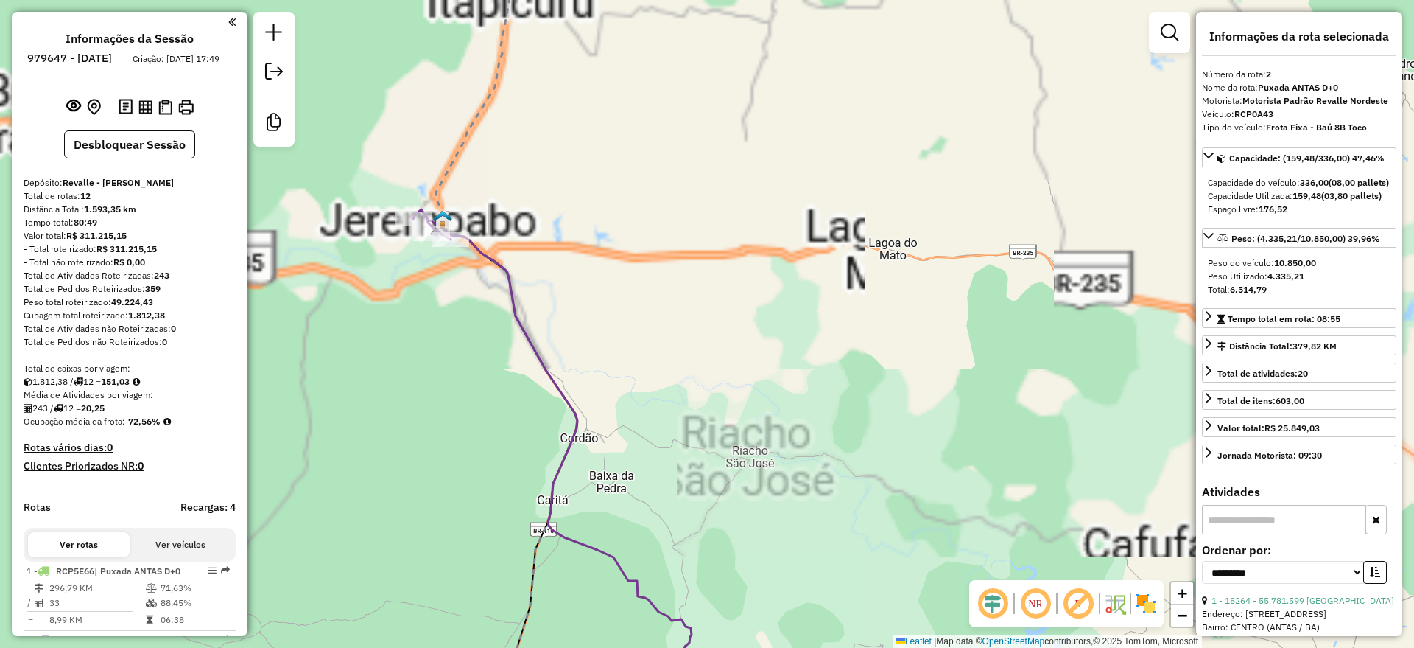
drag, startPoint x: 549, startPoint y: 306, endPoint x: 590, endPoint y: 348, distance: 58.3
click at [603, 359] on div "Janela de atendimento Grade de atendimento Capacidade Transportadoras Veículos …" at bounding box center [707, 324] width 1414 height 648
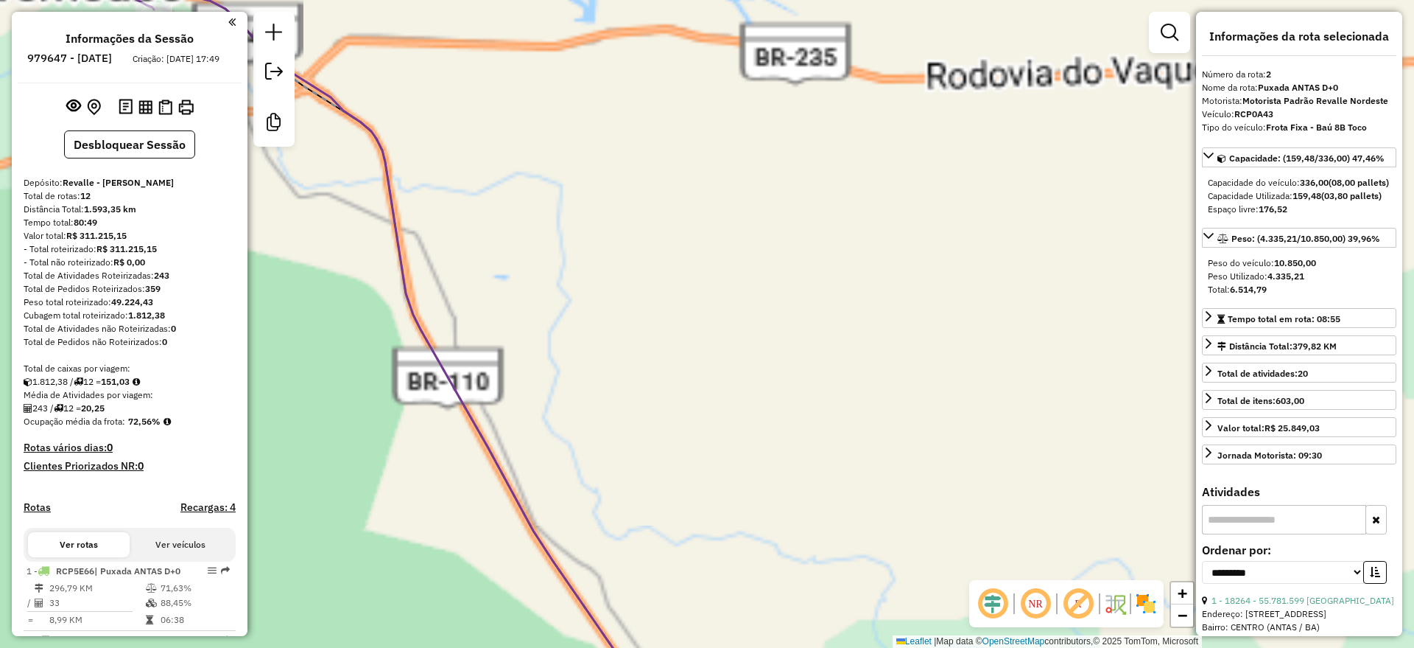
scroll to position [546, 0]
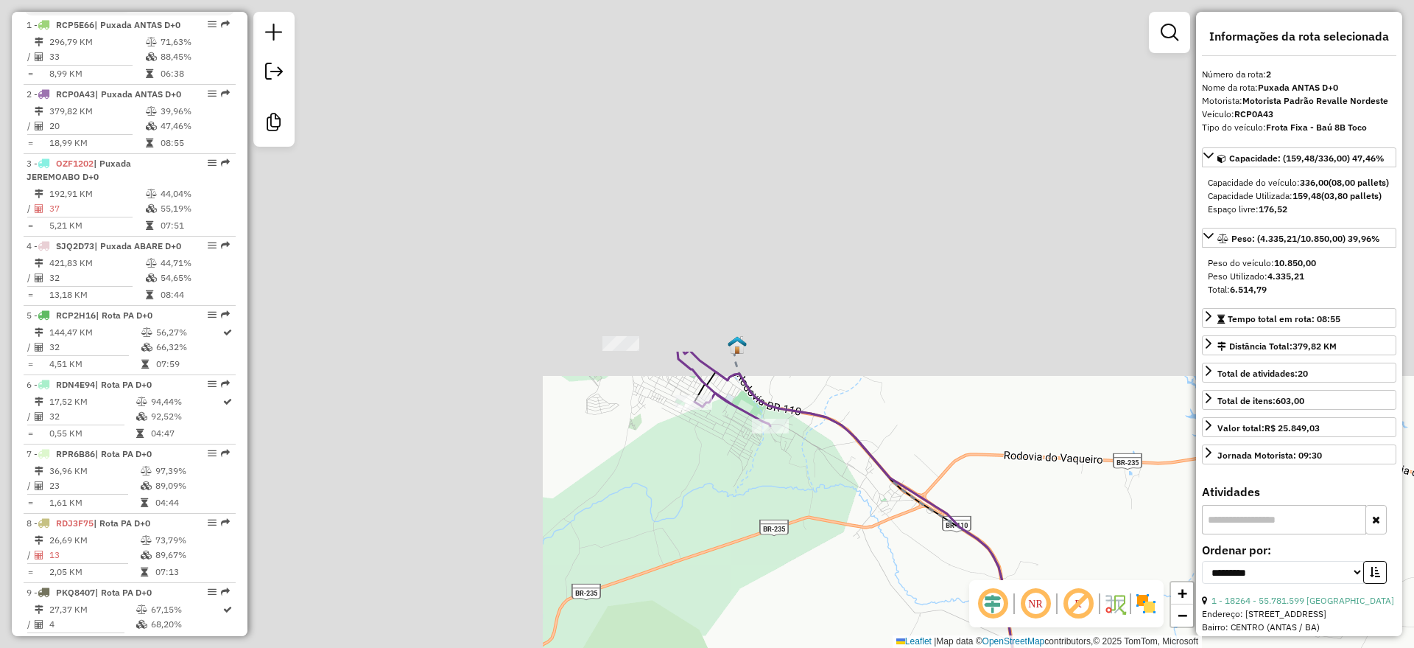
drag, startPoint x: 491, startPoint y: 267, endPoint x: 1115, endPoint y: 683, distance: 750.1
click at [1115, 647] on html "Aguarde... Pop-up bloqueado! Seu navegador bloqueou automáticamente a abertura …" at bounding box center [707, 324] width 1414 height 648
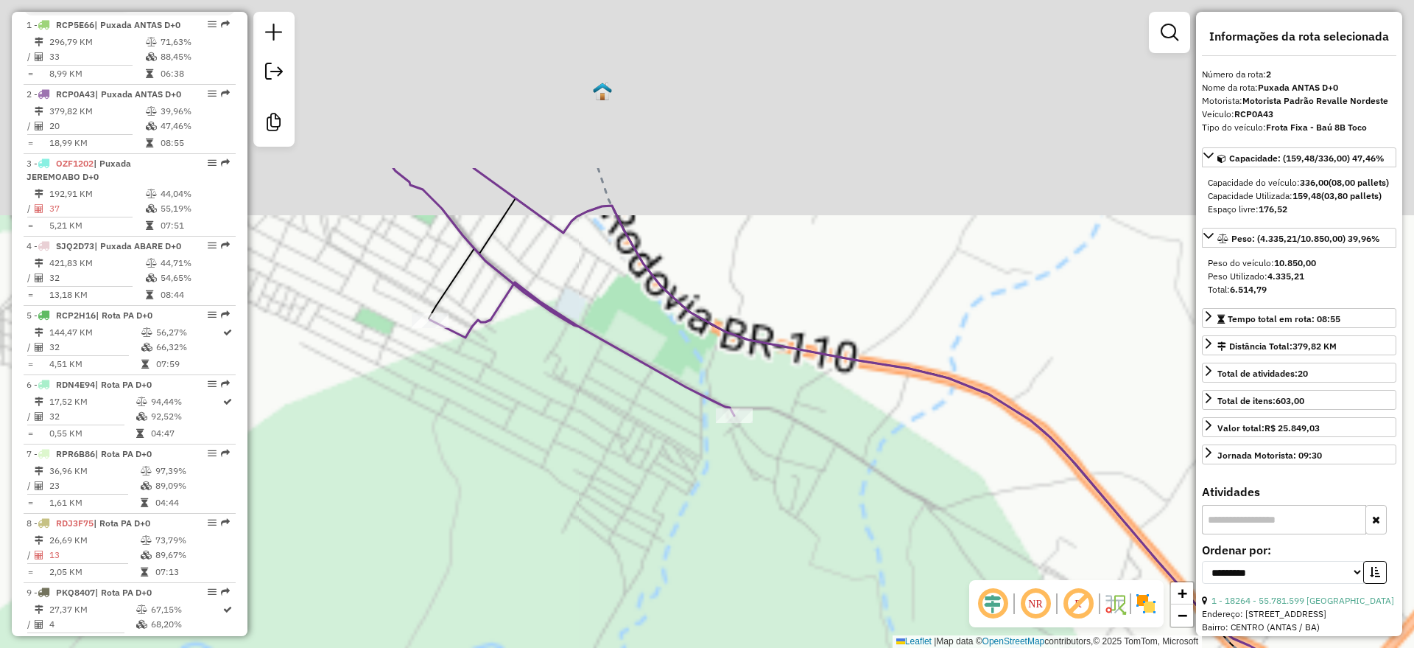
drag, startPoint x: 479, startPoint y: 244, endPoint x: 826, endPoint y: 583, distance: 485.0
click at [826, 583] on div "Janela de atendimento Grade de atendimento Capacidade Transportadoras Veículos …" at bounding box center [707, 324] width 1414 height 648
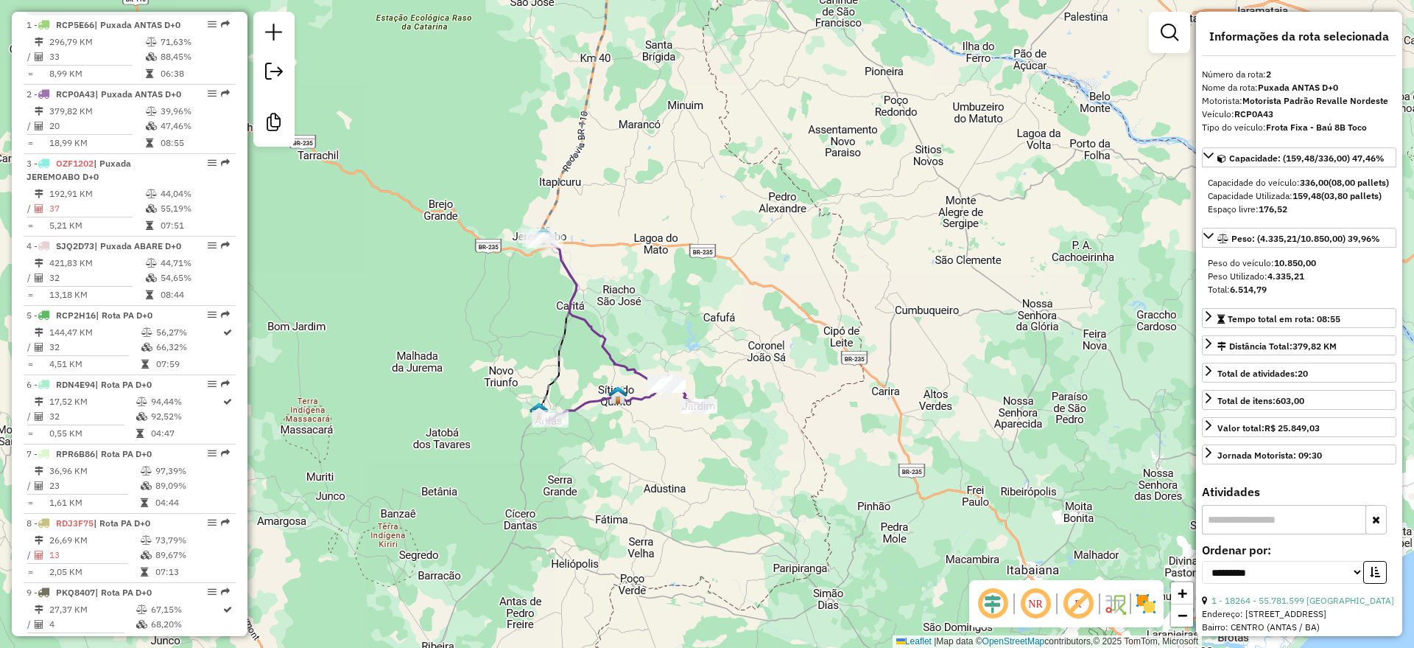
drag, startPoint x: 427, startPoint y: 533, endPoint x: 552, endPoint y: 383, distance: 194.6
click at [552, 383] on icon at bounding box center [579, 150] width 80 height 521
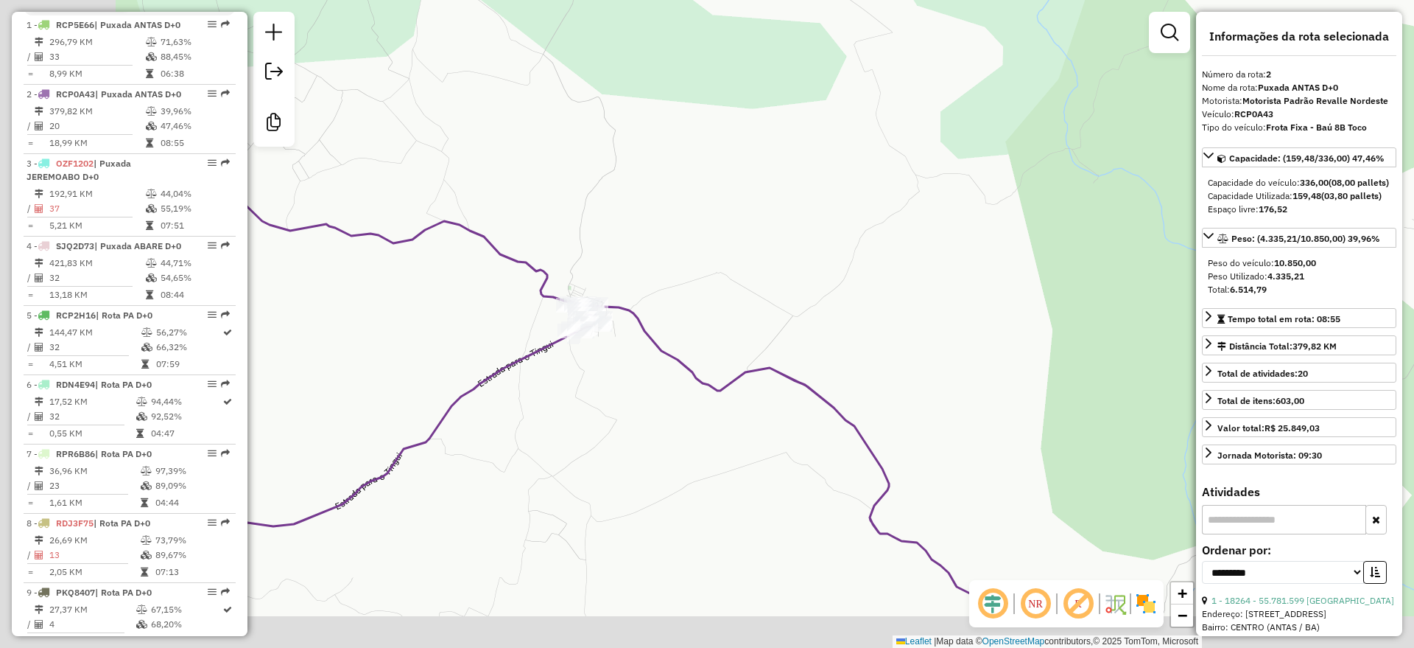
drag, startPoint x: 780, startPoint y: 343, endPoint x: 928, endPoint y: 298, distance: 155.0
click at [928, 298] on div "Janela de atendimento Grade de atendimento Capacidade Transportadoras Veículos …" at bounding box center [707, 324] width 1414 height 648
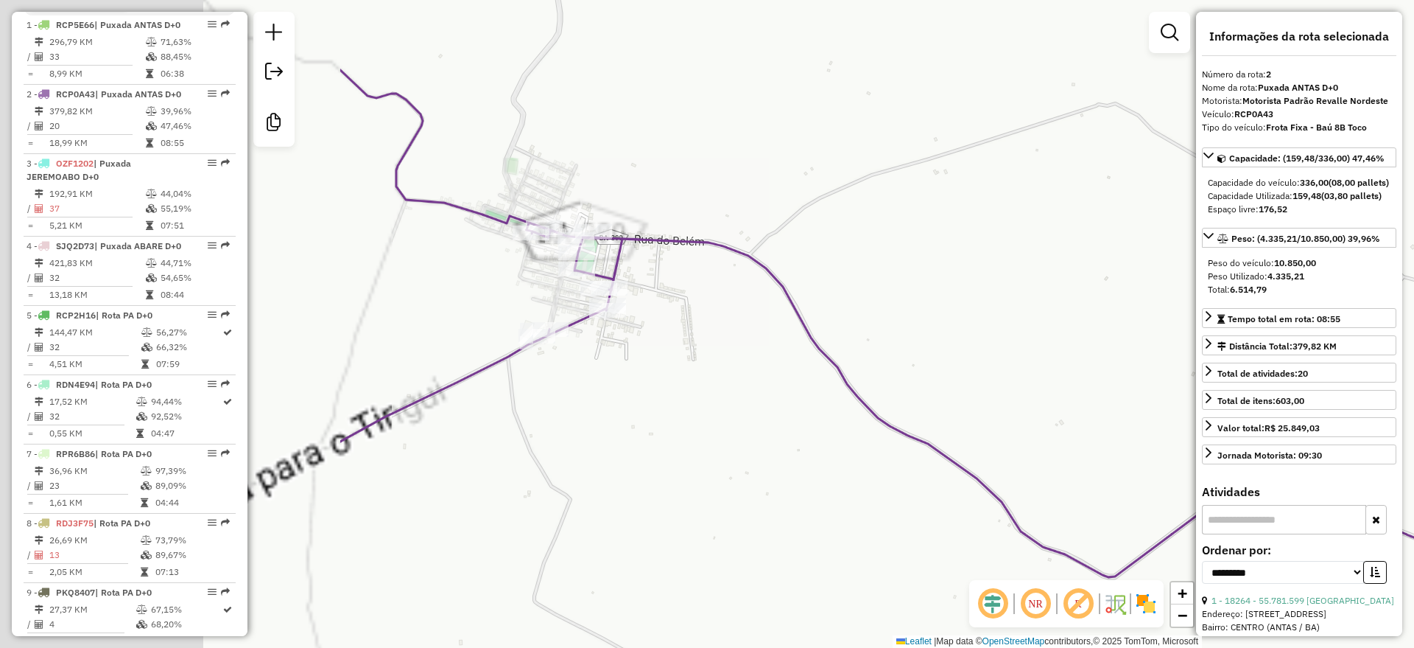
drag, startPoint x: 580, startPoint y: 314, endPoint x: 1060, endPoint y: 264, distance: 482.9
click at [1060, 264] on div "Janela de atendimento Grade de atendimento Capacidade Transportadoras Veículos …" at bounding box center [707, 324] width 1414 height 648
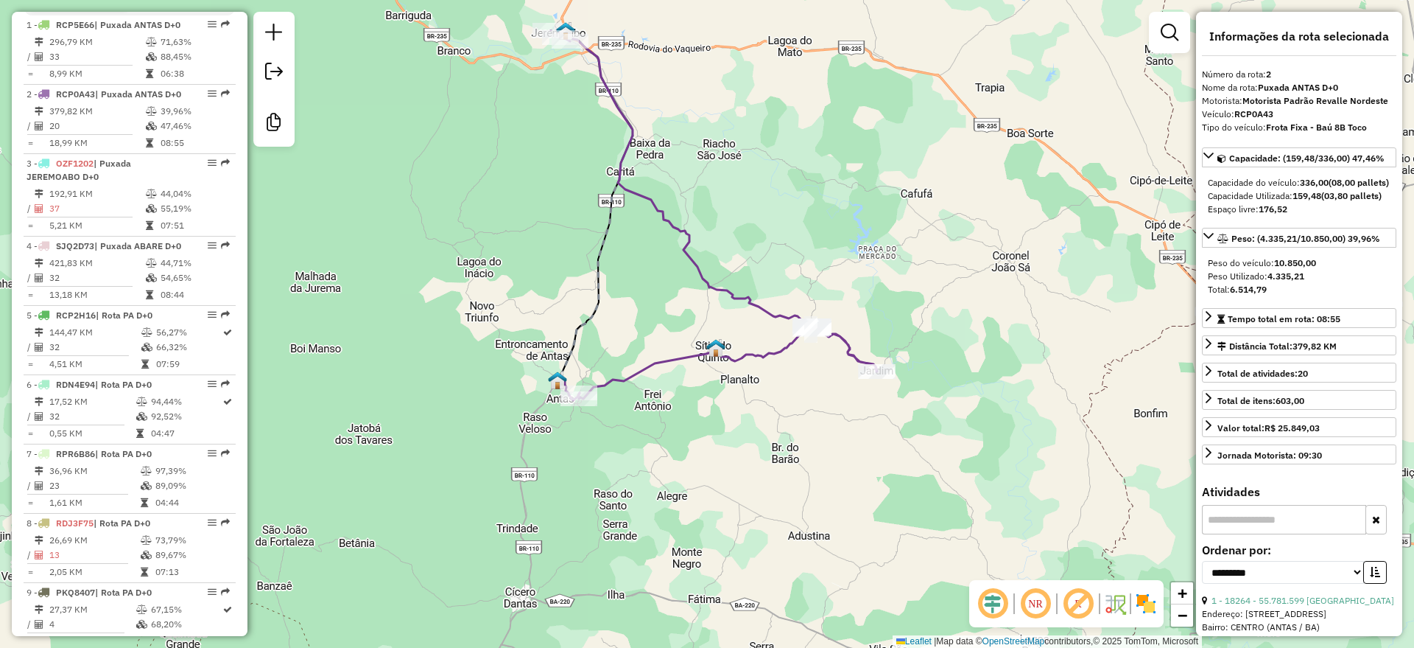
drag, startPoint x: 624, startPoint y: 164, endPoint x: 629, endPoint y: 258, distance: 93.7
click at [629, 258] on div "Janela de atendimento Grade de atendimento Capacidade Transportadoras Veículos …" at bounding box center [707, 324] width 1414 height 648
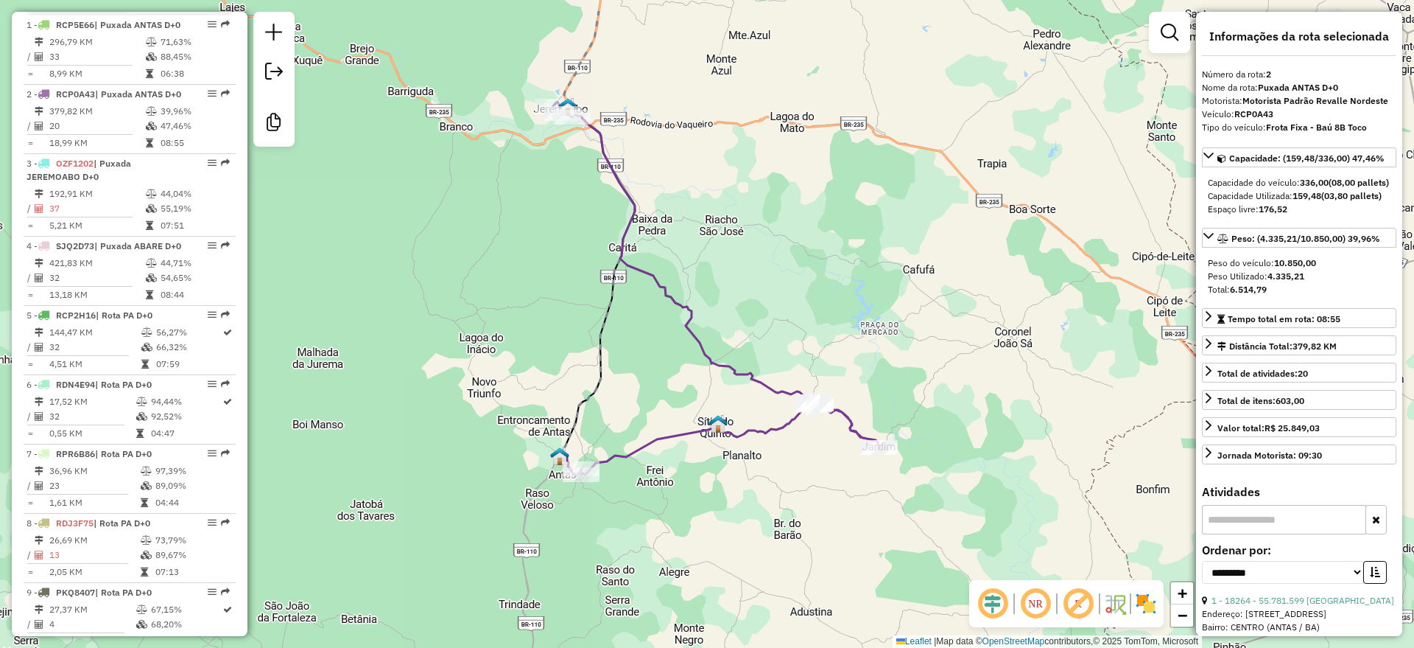
drag, startPoint x: 639, startPoint y: 248, endPoint x: 641, endPoint y: 323, distance: 75.9
click at [641, 323] on div "Janela de atendimento Grade de atendimento Capacidade Transportadoras Veículos …" at bounding box center [707, 324] width 1414 height 648
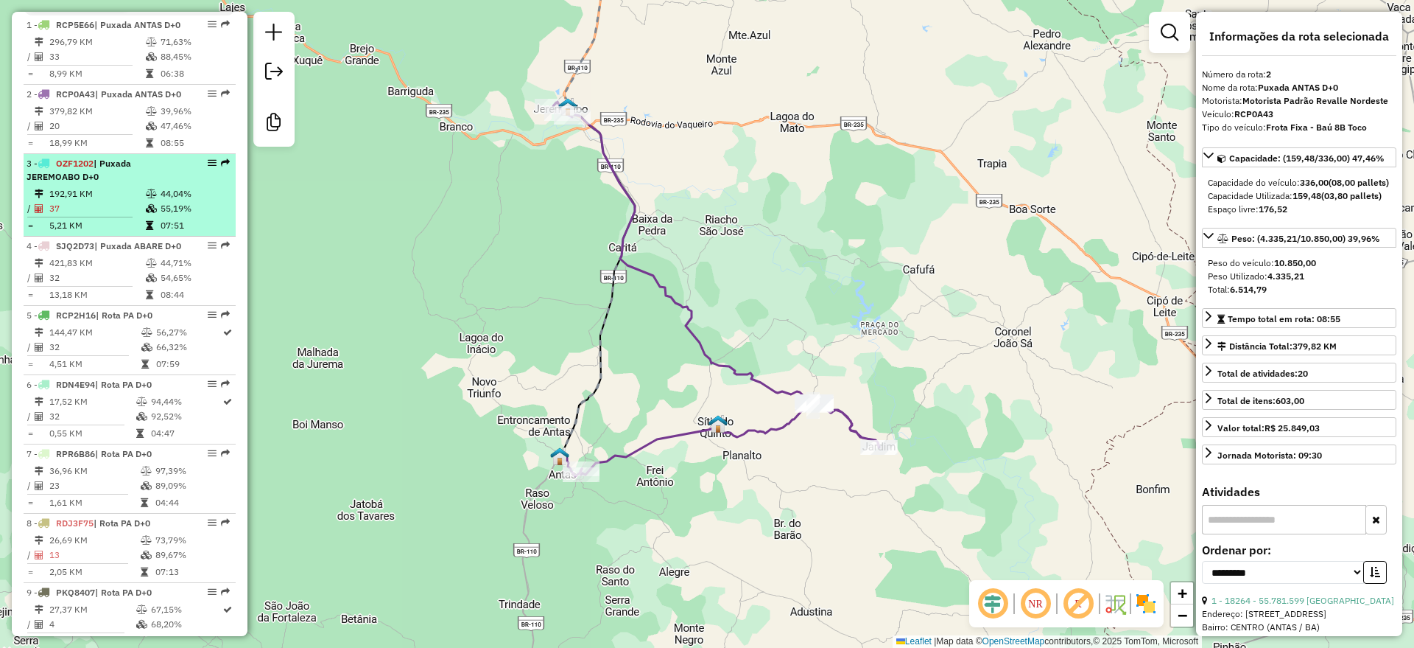
click at [102, 183] on div "3 - OZF1202 | Puxada JEREMOABO D+0" at bounding box center [105, 170] width 156 height 27
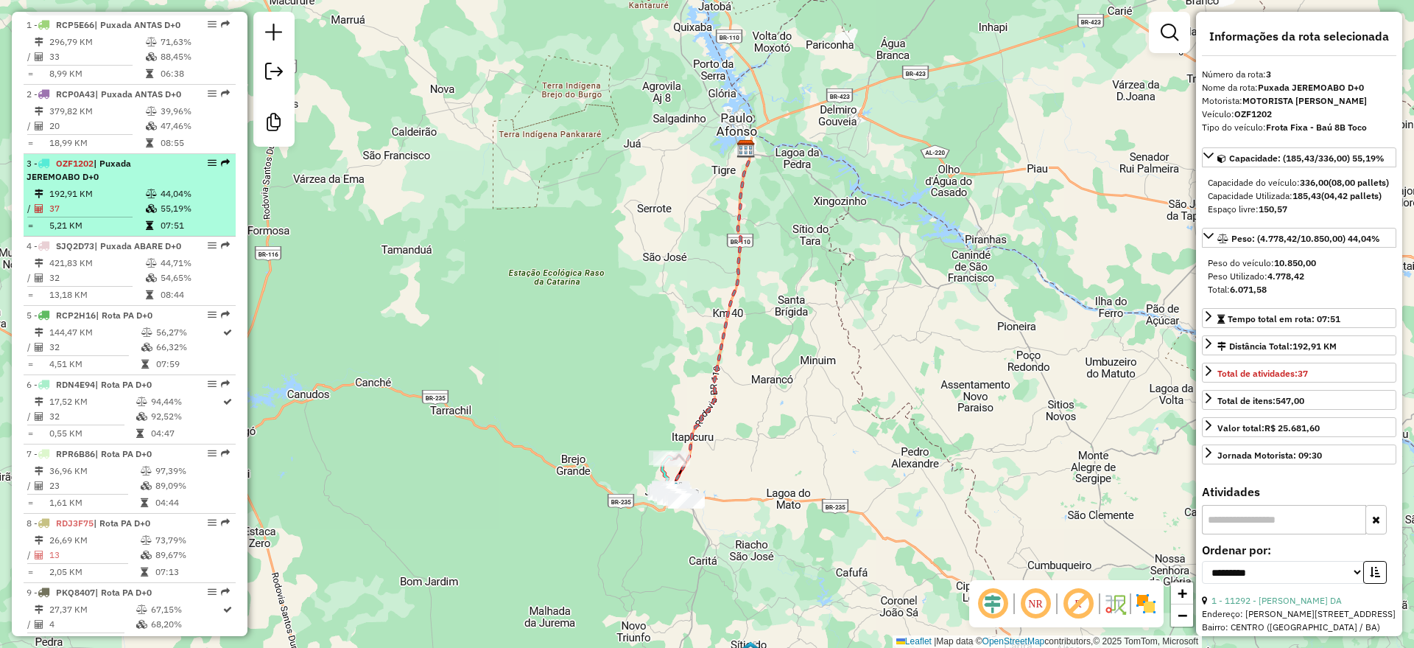
click at [102, 183] on div "3 - OZF1202 | Puxada JEREMOABO D+0" at bounding box center [105, 170] width 156 height 27
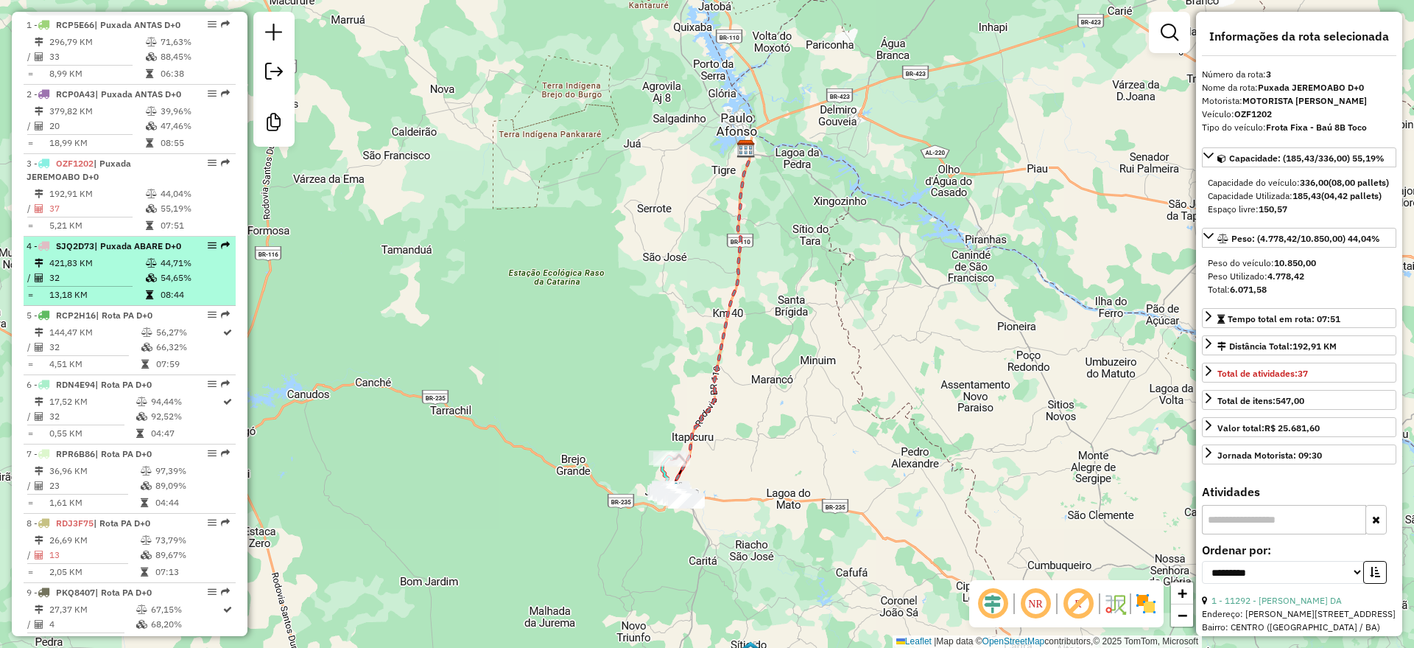
click at [99, 270] on td "421,83 KM" at bounding box center [97, 263] width 97 height 15
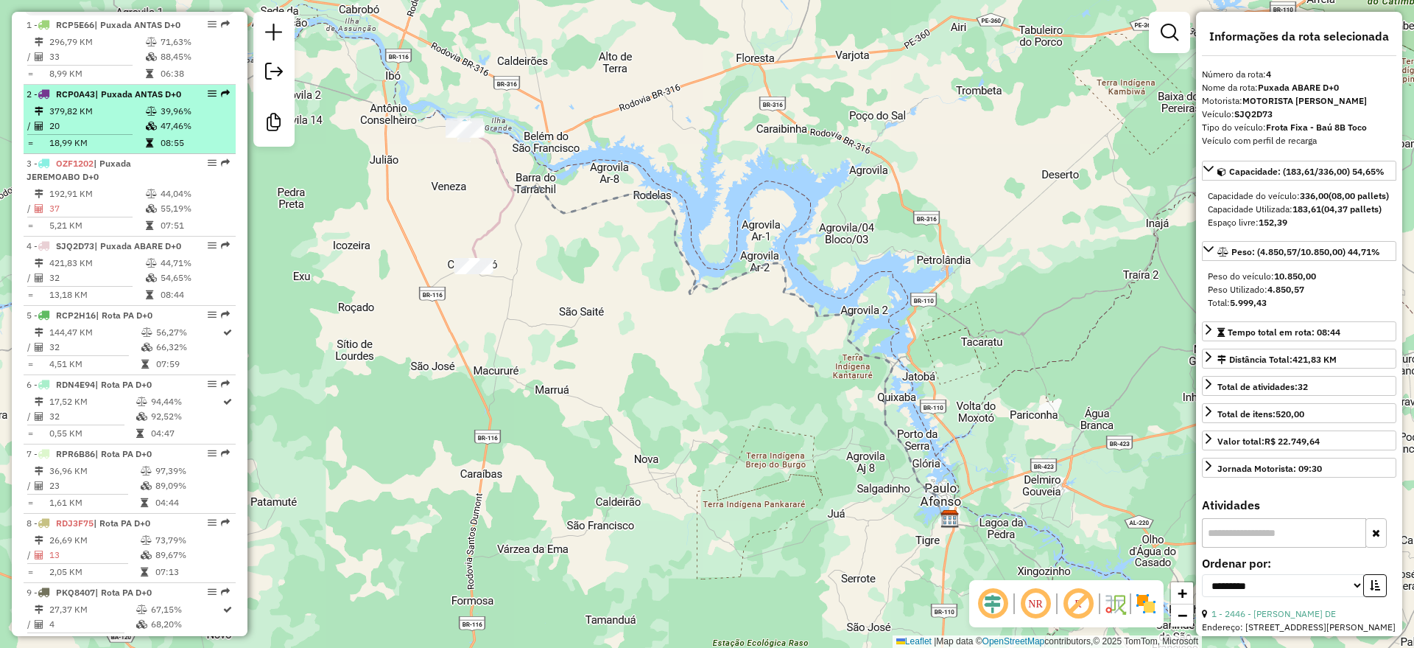
click at [95, 119] on td "379,82 KM" at bounding box center [97, 111] width 97 height 15
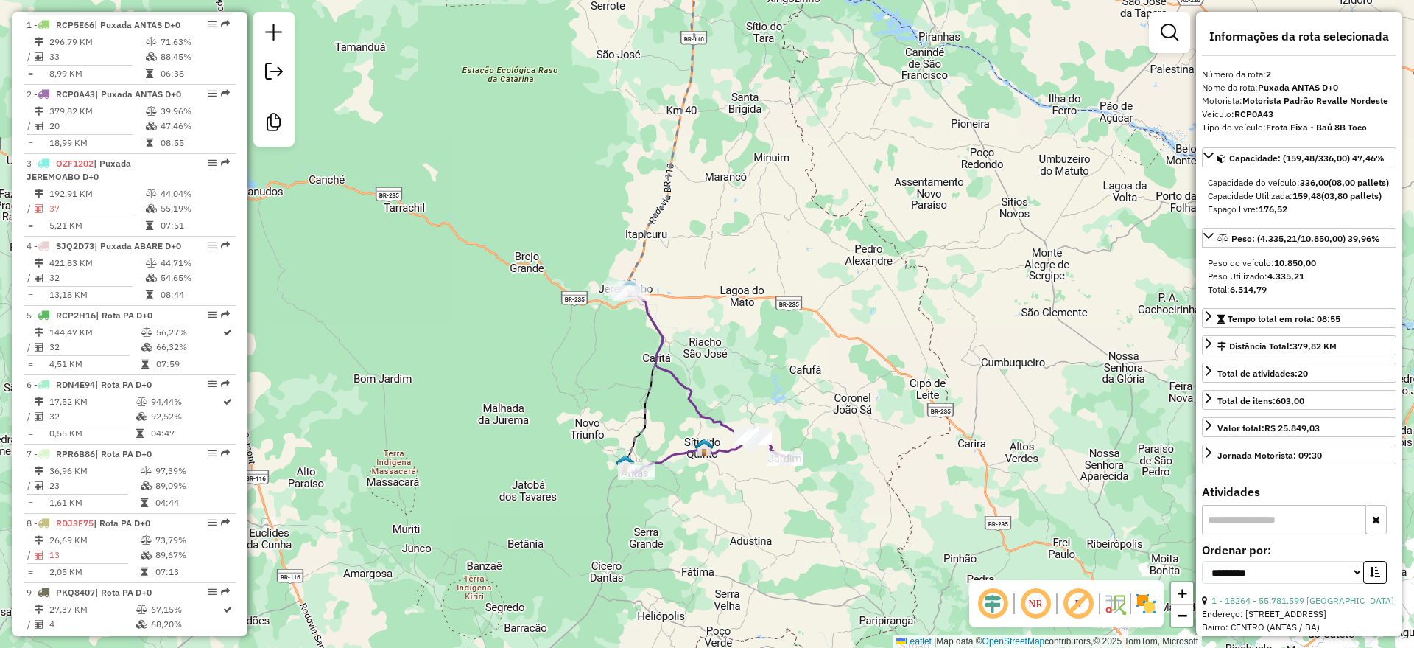
drag, startPoint x: 531, startPoint y: 521, endPoint x: 527, endPoint y: 404, distance: 116.5
click at [527, 404] on div "Janela de atendimento Grade de atendimento Capacidade Transportadoras Veículos …" at bounding box center [707, 324] width 1414 height 648
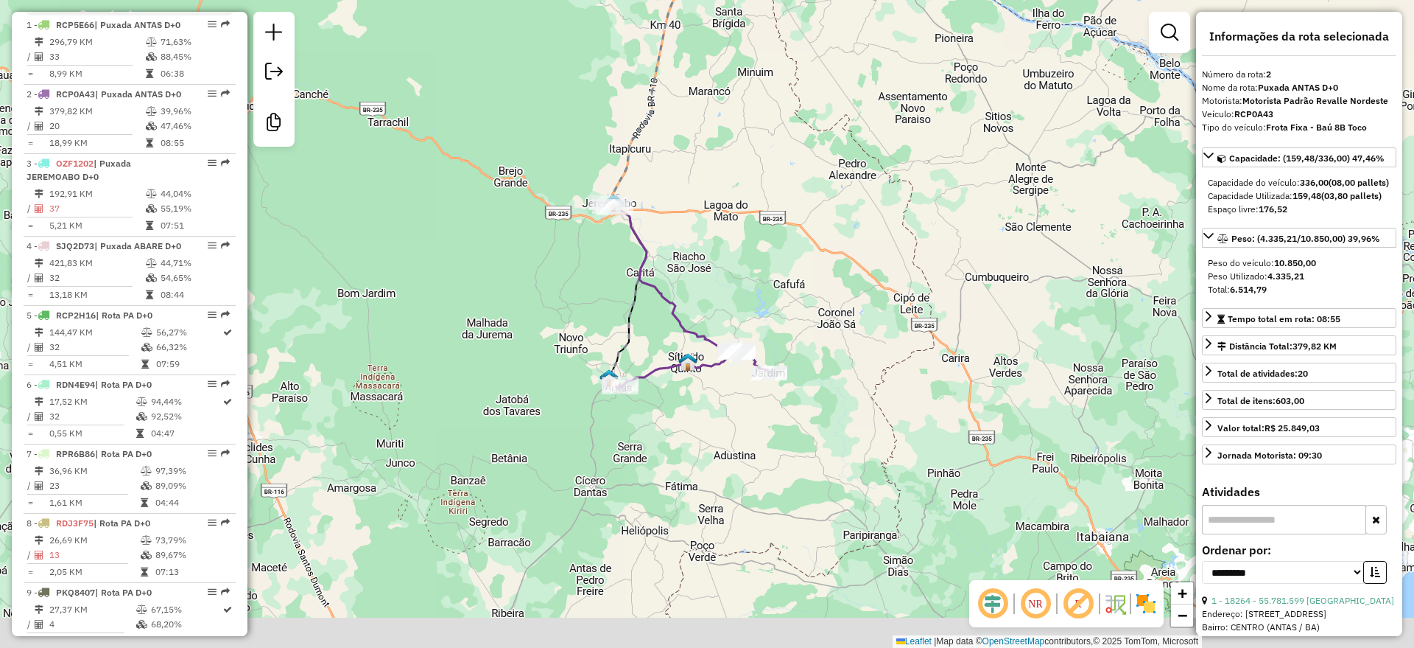
drag, startPoint x: 530, startPoint y: 393, endPoint x: 514, endPoint y: 308, distance: 87.0
click at [514, 308] on div "Janela de atendimento Grade de atendimento Capacidade Transportadoras Veículos …" at bounding box center [707, 324] width 1414 height 648
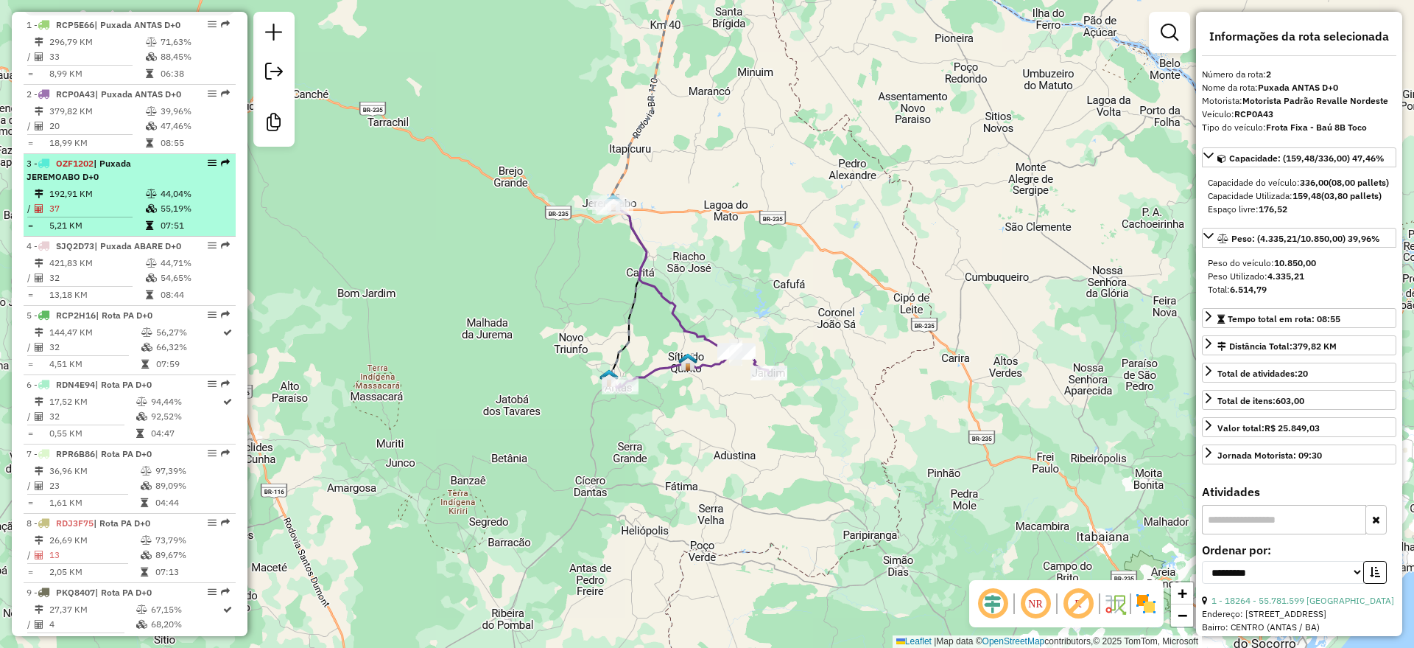
click at [94, 201] on td "192,91 KM" at bounding box center [97, 193] width 97 height 15
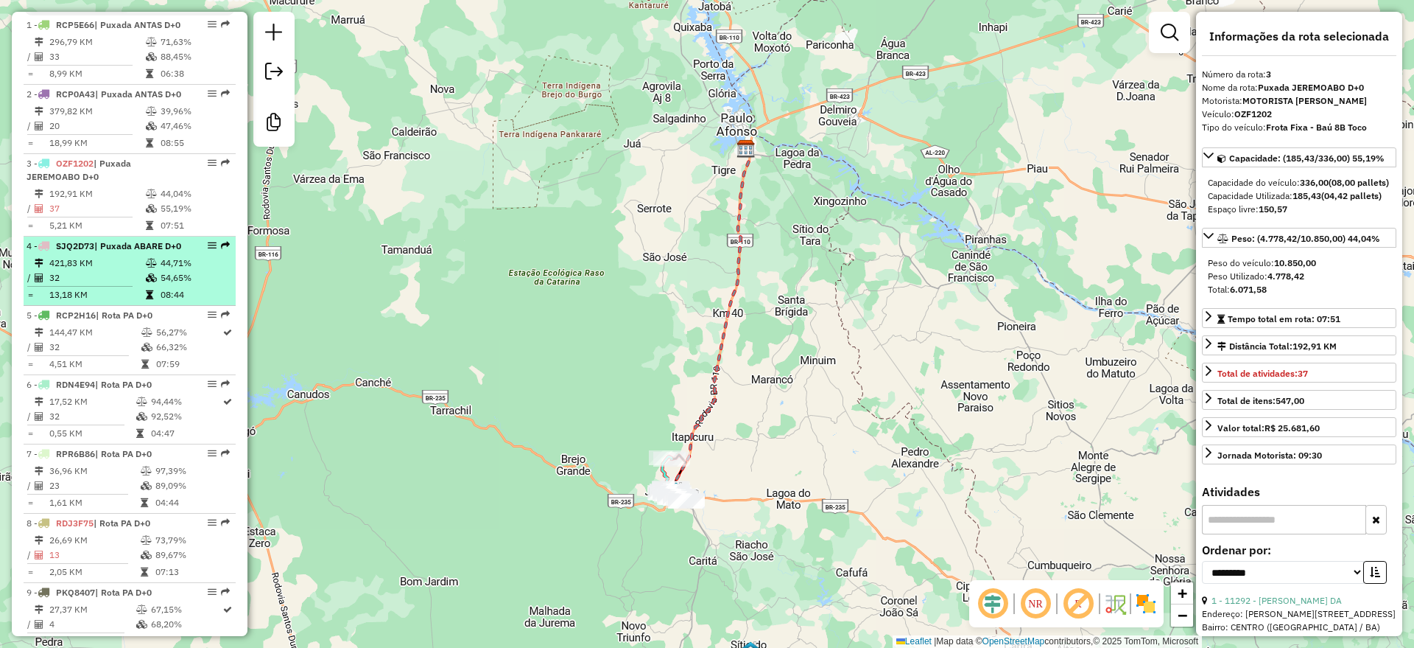
click at [97, 253] on div "4 - SJQ2D73 | Puxada ABARE D+0" at bounding box center [105, 245] width 156 height 13
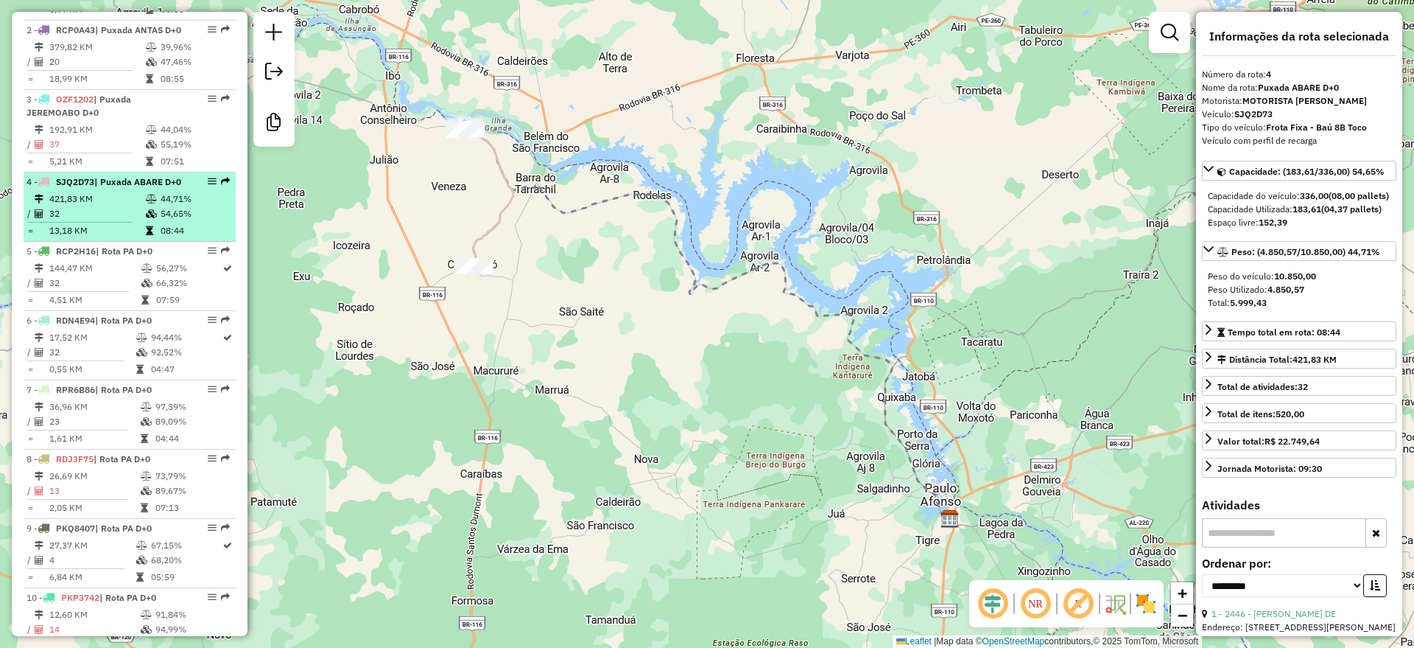
scroll to position [638, 0]
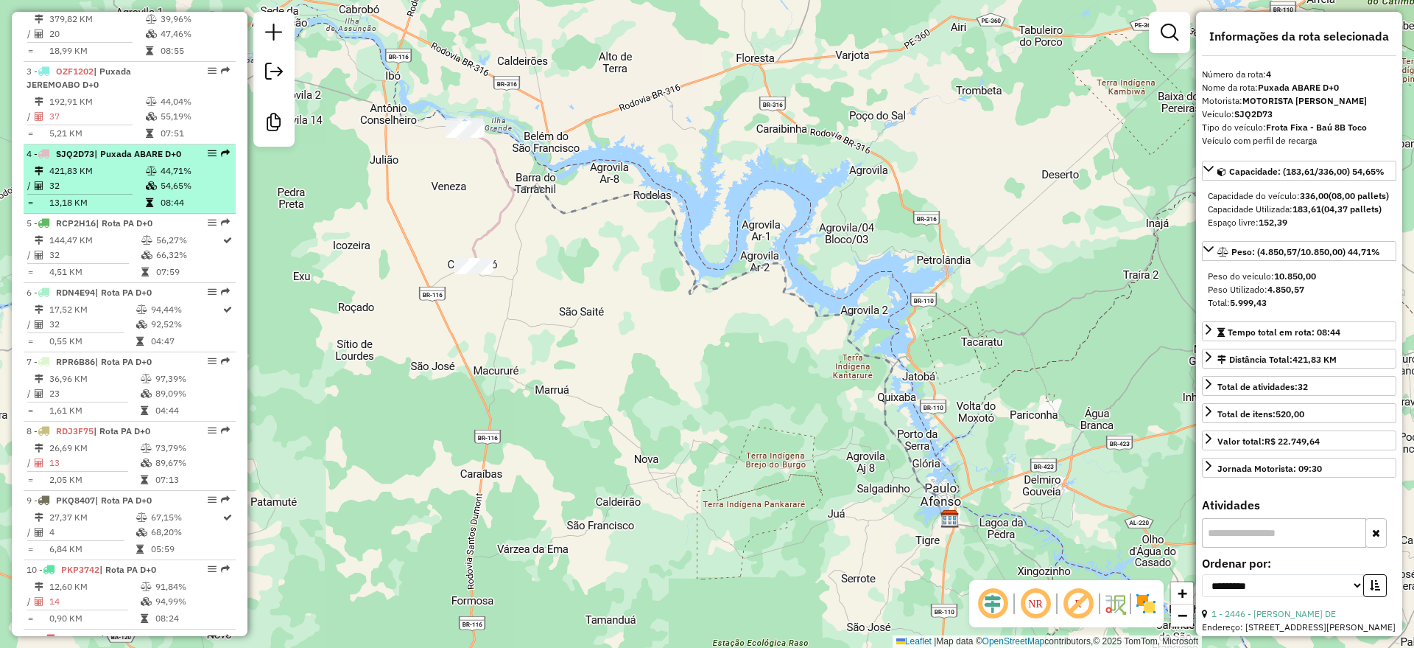
click at [97, 262] on td "32" at bounding box center [95, 255] width 92 height 15
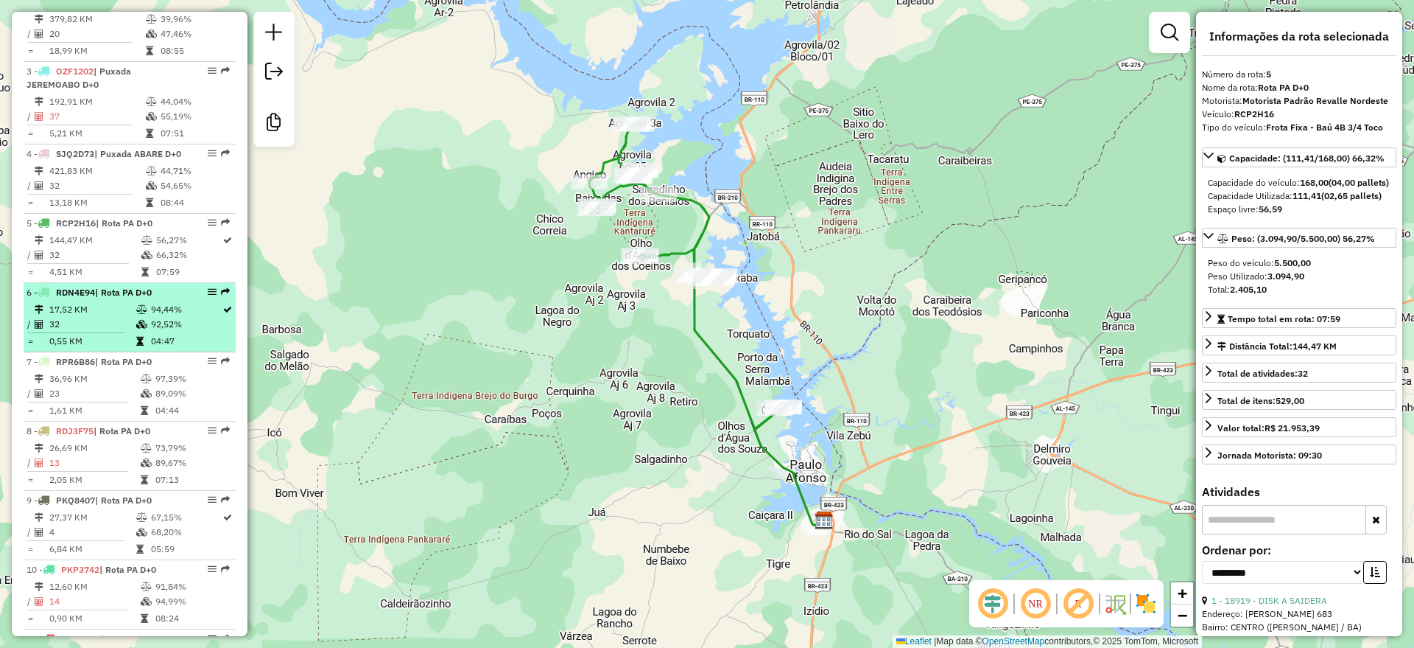
click at [97, 317] on td "17,52 KM" at bounding box center [92, 309] width 87 height 15
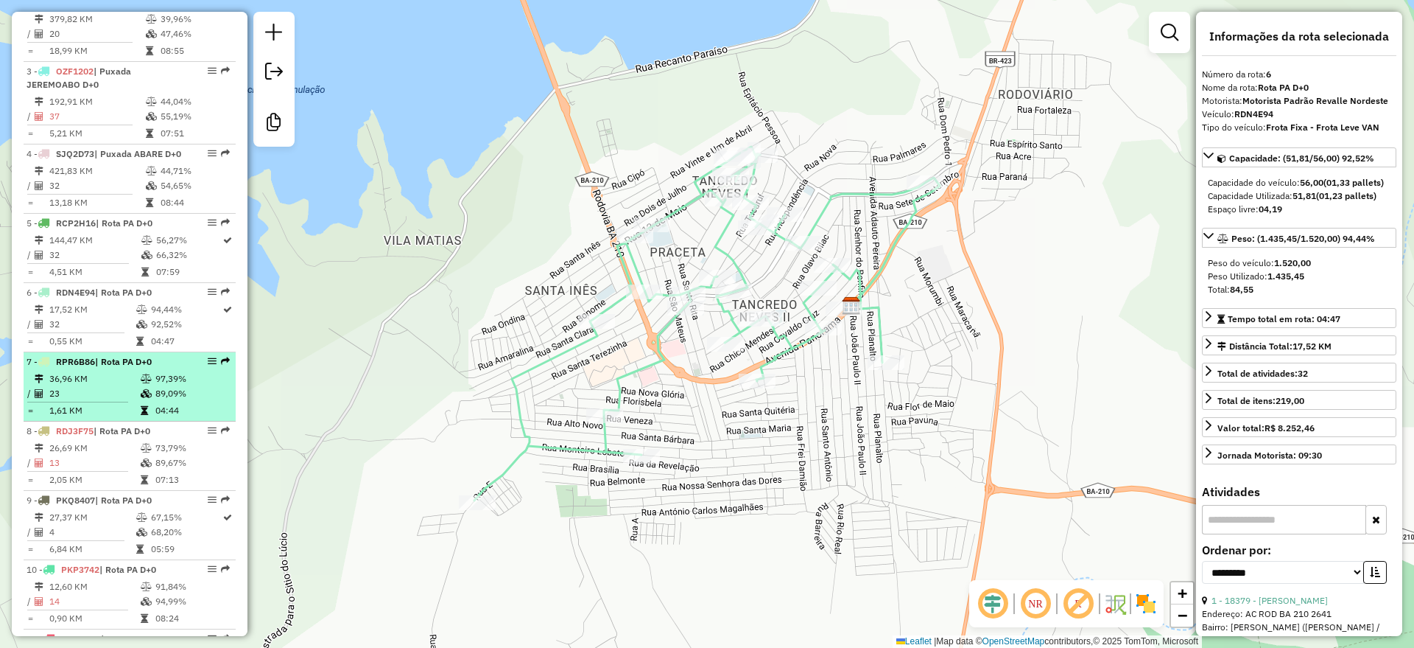
click at [102, 386] on td "36,96 KM" at bounding box center [94, 378] width 91 height 15
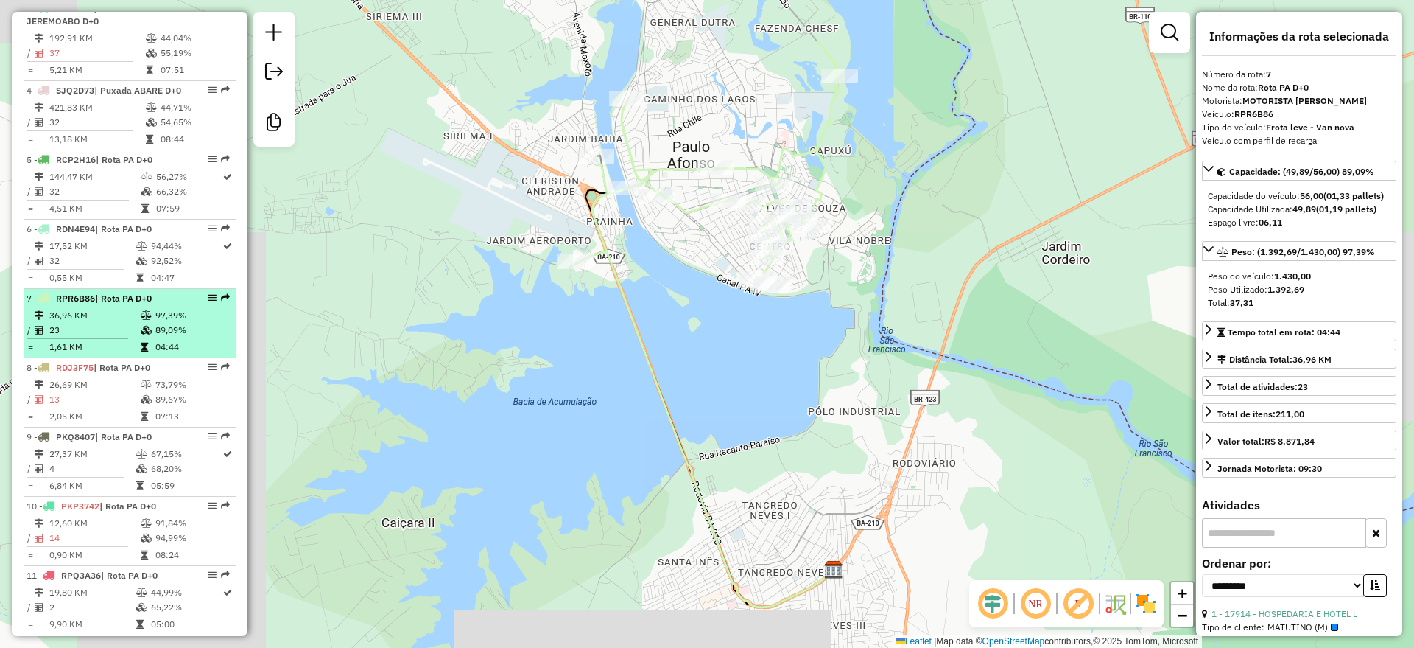
scroll to position [730, 0]
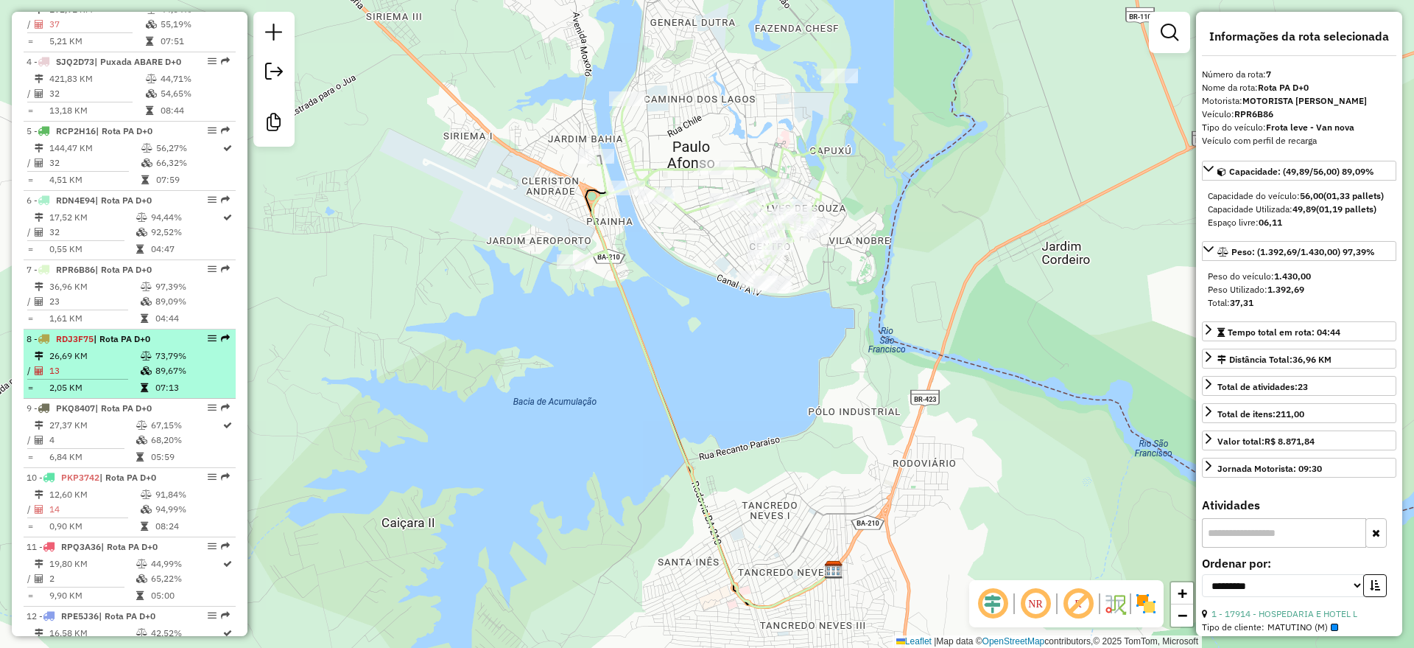
click at [100, 363] on td "26,69 KM" at bounding box center [94, 355] width 91 height 15
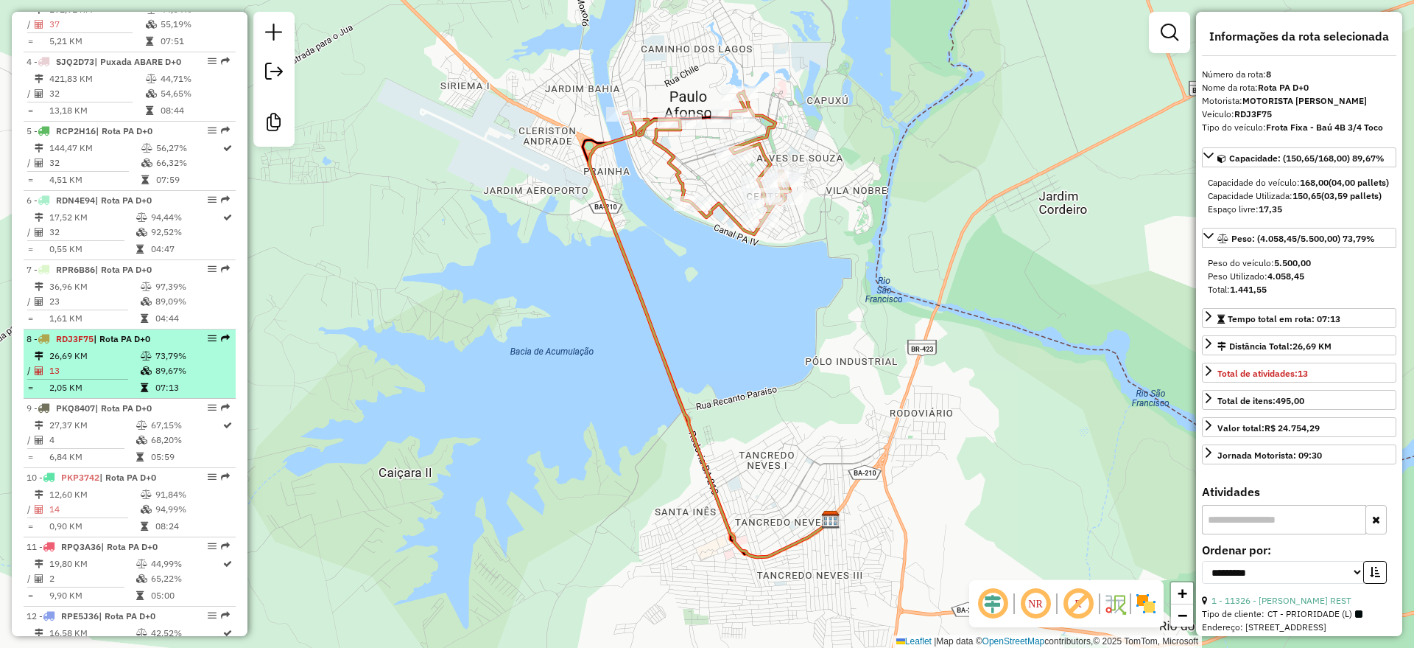
scroll to position [822, 0]
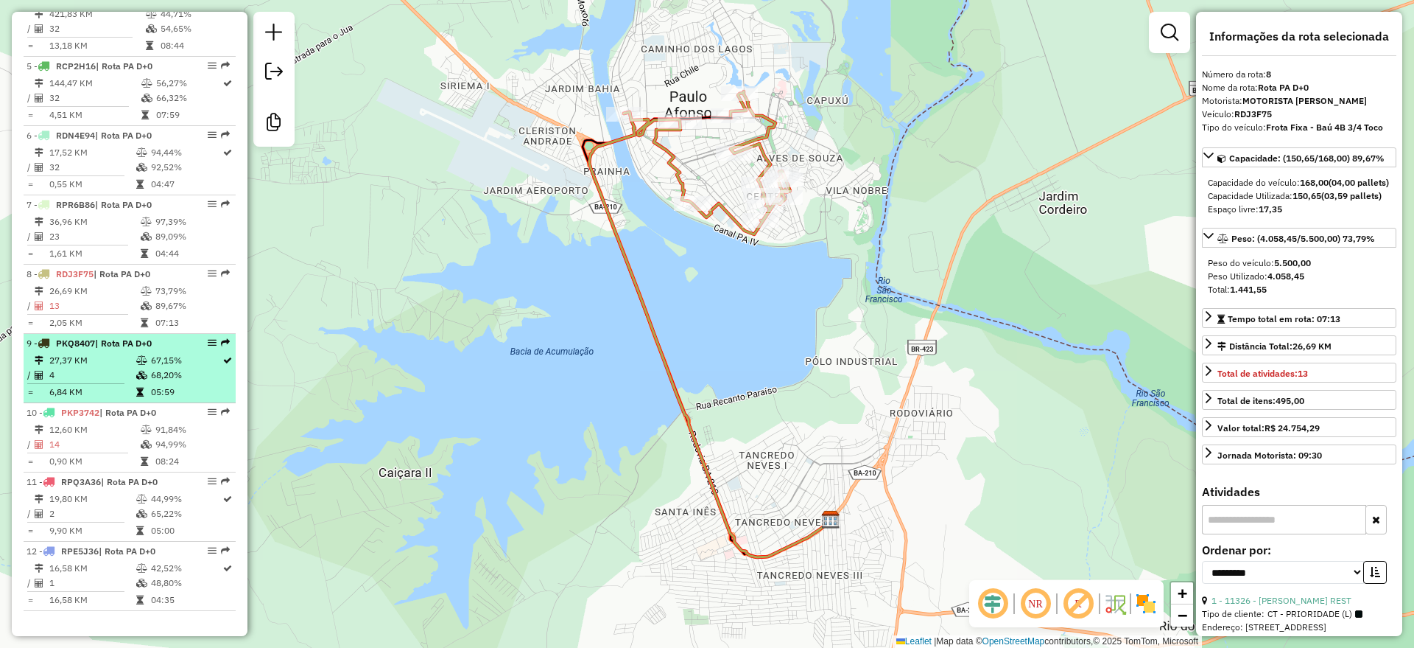
click at [100, 382] on td "4" at bounding box center [92, 375] width 87 height 15
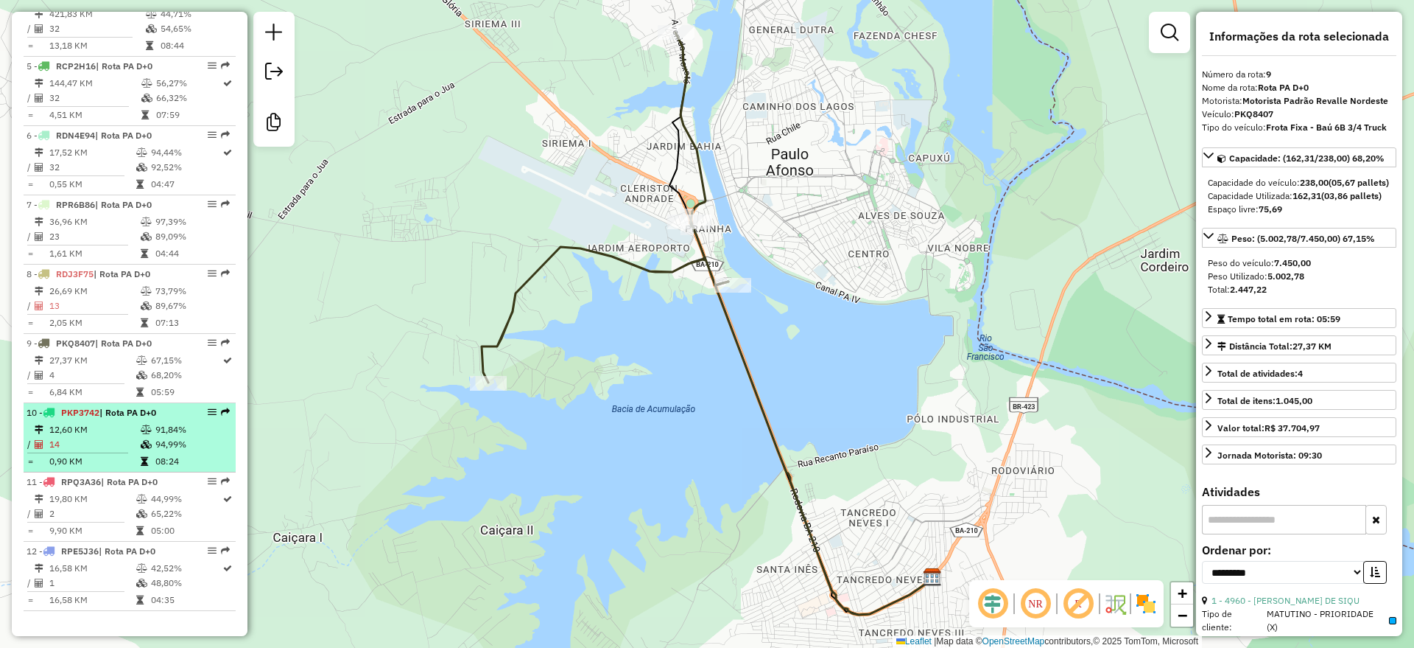
click at [110, 452] on td "14" at bounding box center [94, 444] width 91 height 15
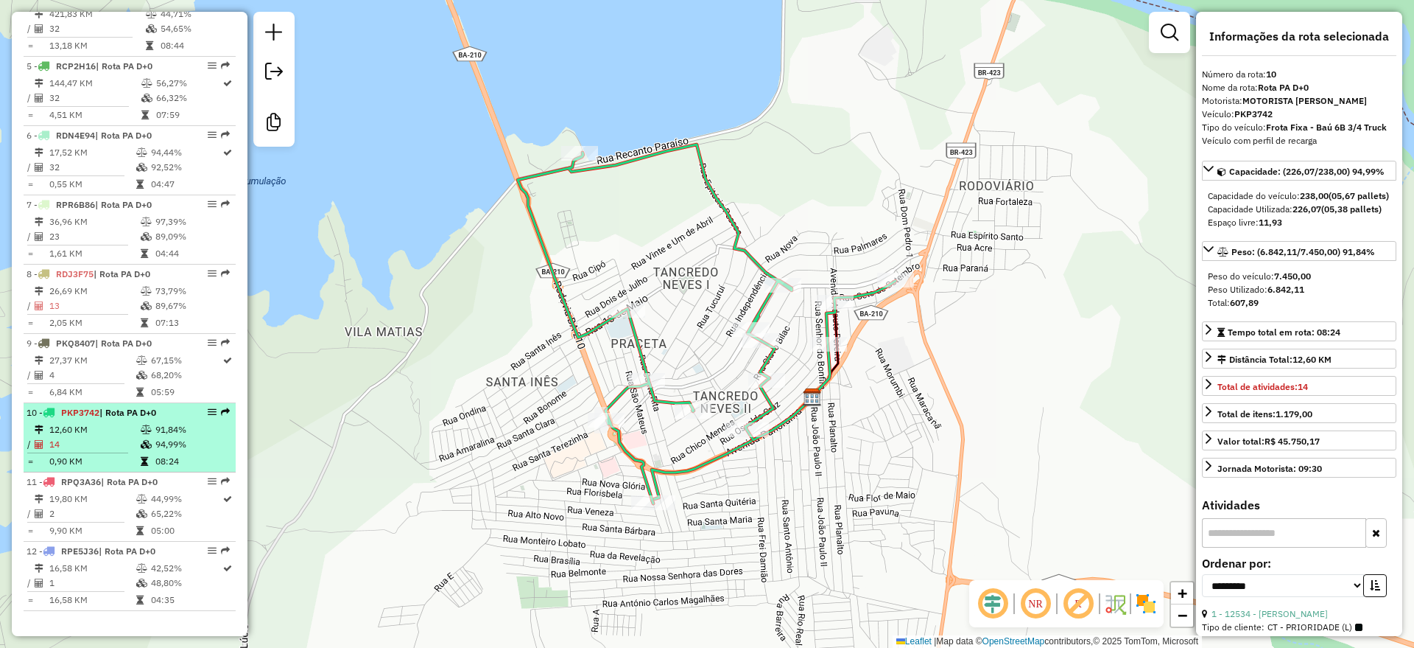
scroll to position [848, 0]
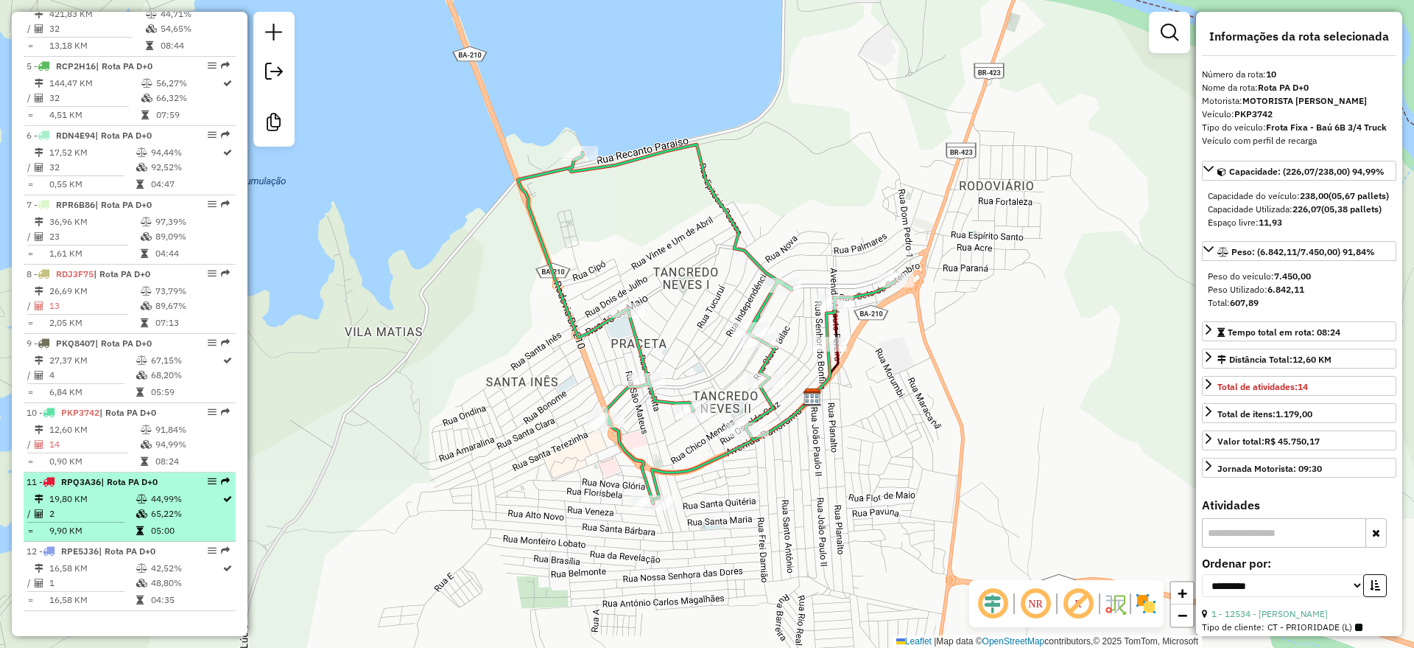
click at [108, 494] on td "19,80 KM" at bounding box center [92, 498] width 87 height 15
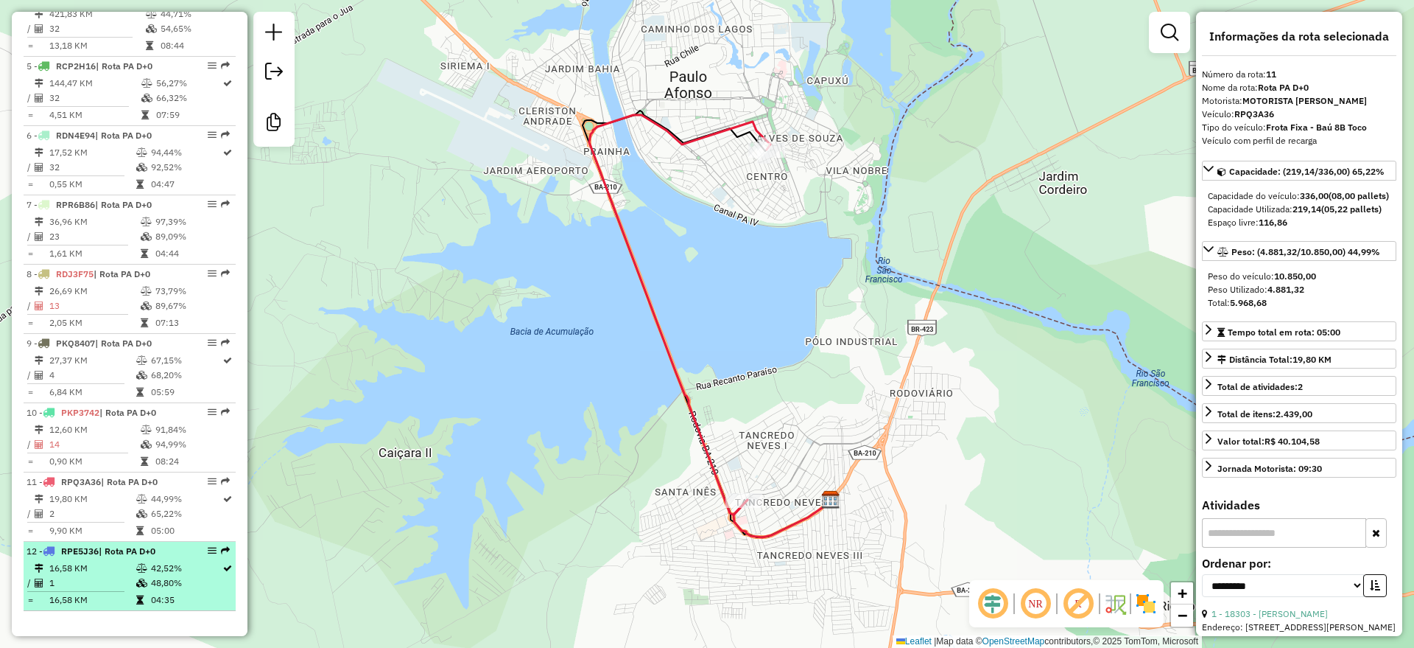
click at [96, 558] on li "12 - RPE5J36 | Rota PA D+0 16,58 KM 42,52% / 1 48,80% = 16,58 KM 04:35" at bounding box center [130, 575] width 212 height 69
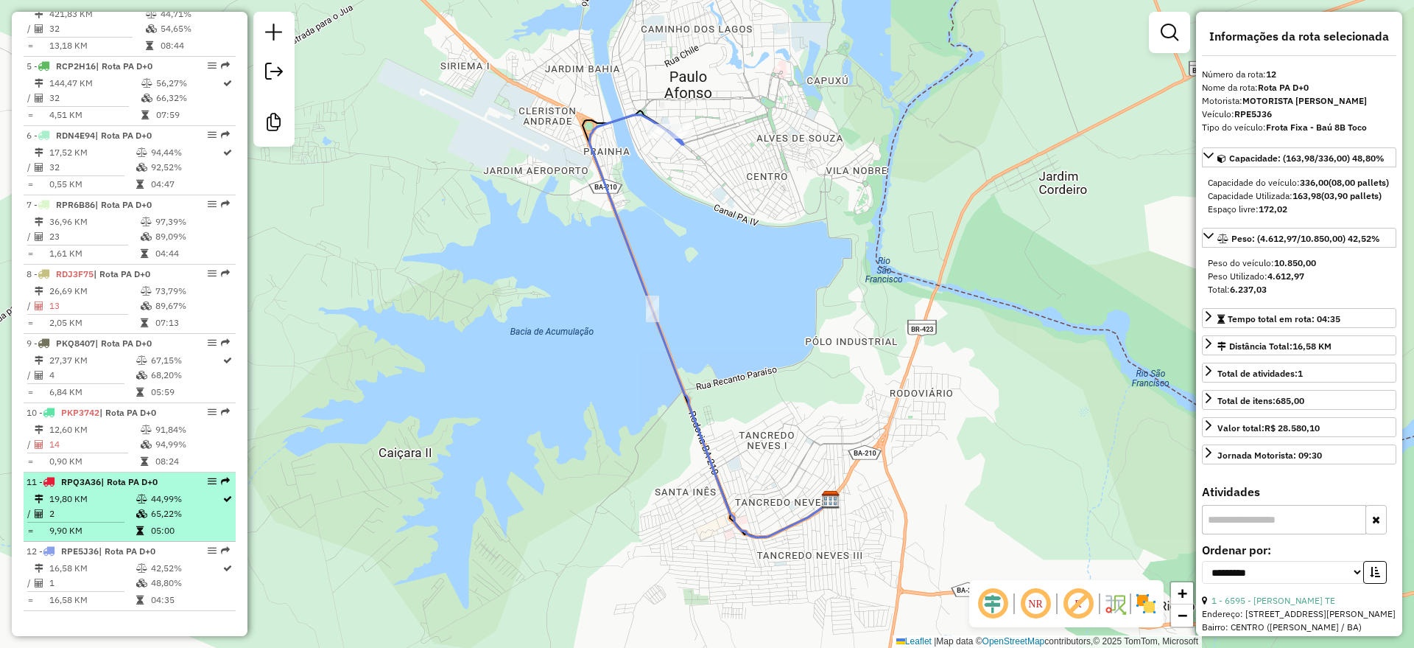
click at [96, 500] on td "19,80 KM" at bounding box center [92, 498] width 87 height 15
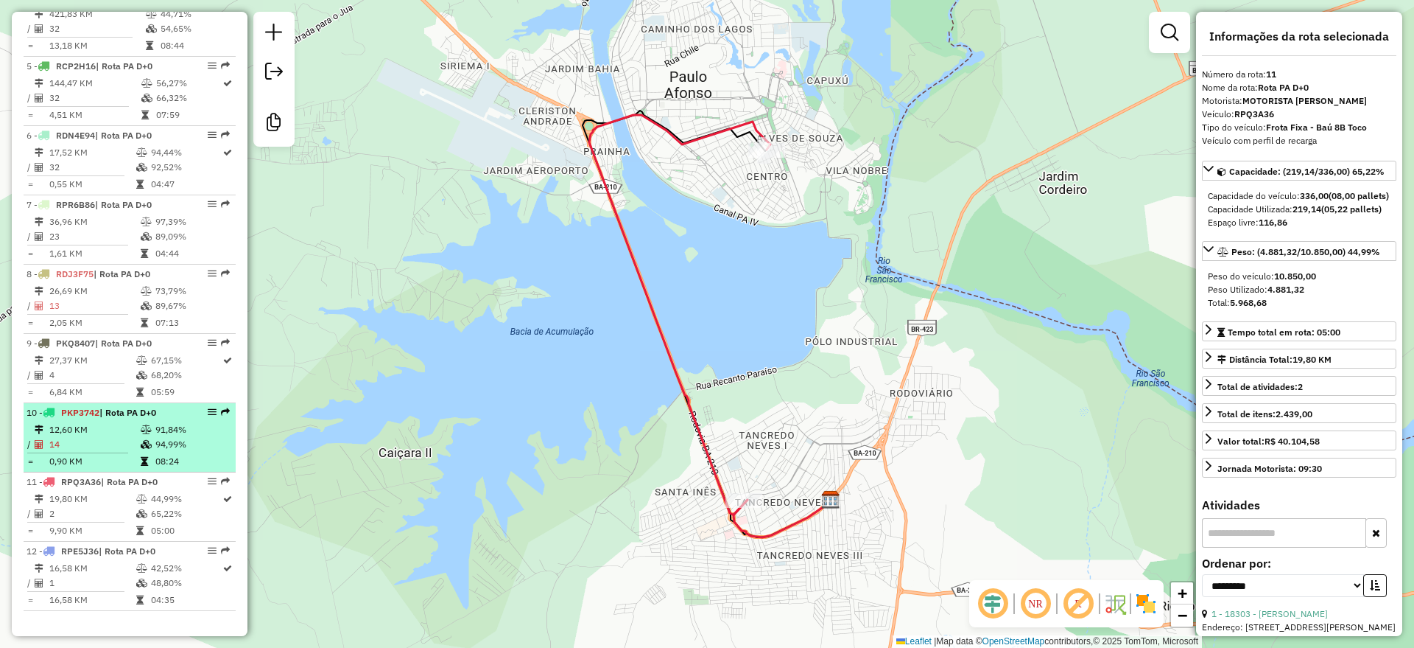
click at [91, 439] on td "14" at bounding box center [94, 444] width 91 height 15
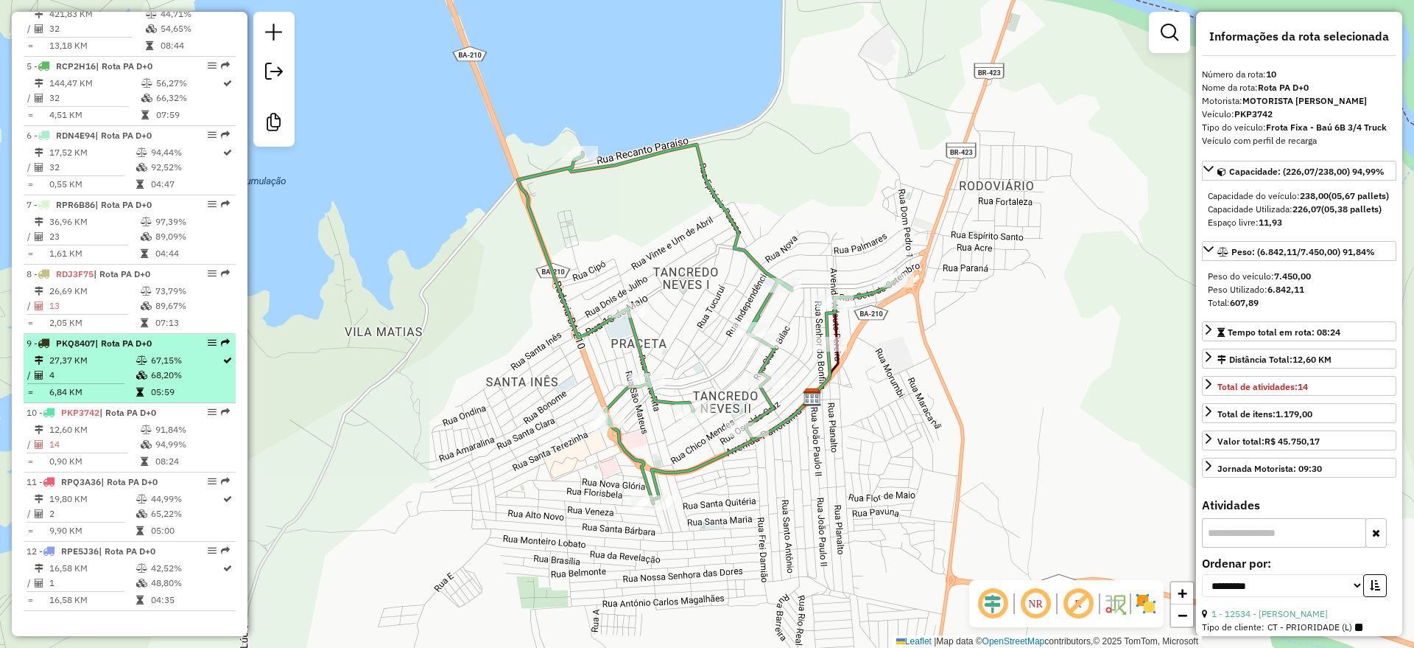
click at [93, 374] on td "4" at bounding box center [92, 375] width 87 height 15
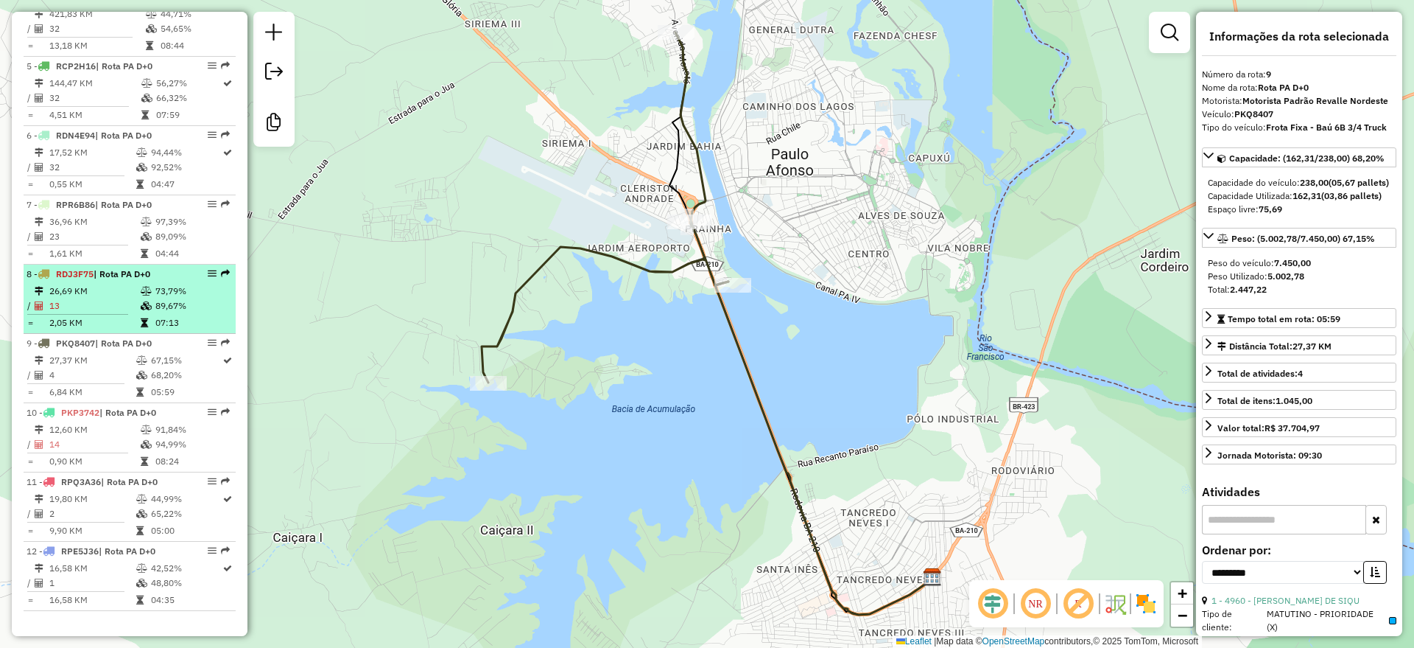
click at [94, 300] on td "13" at bounding box center [94, 305] width 91 height 15
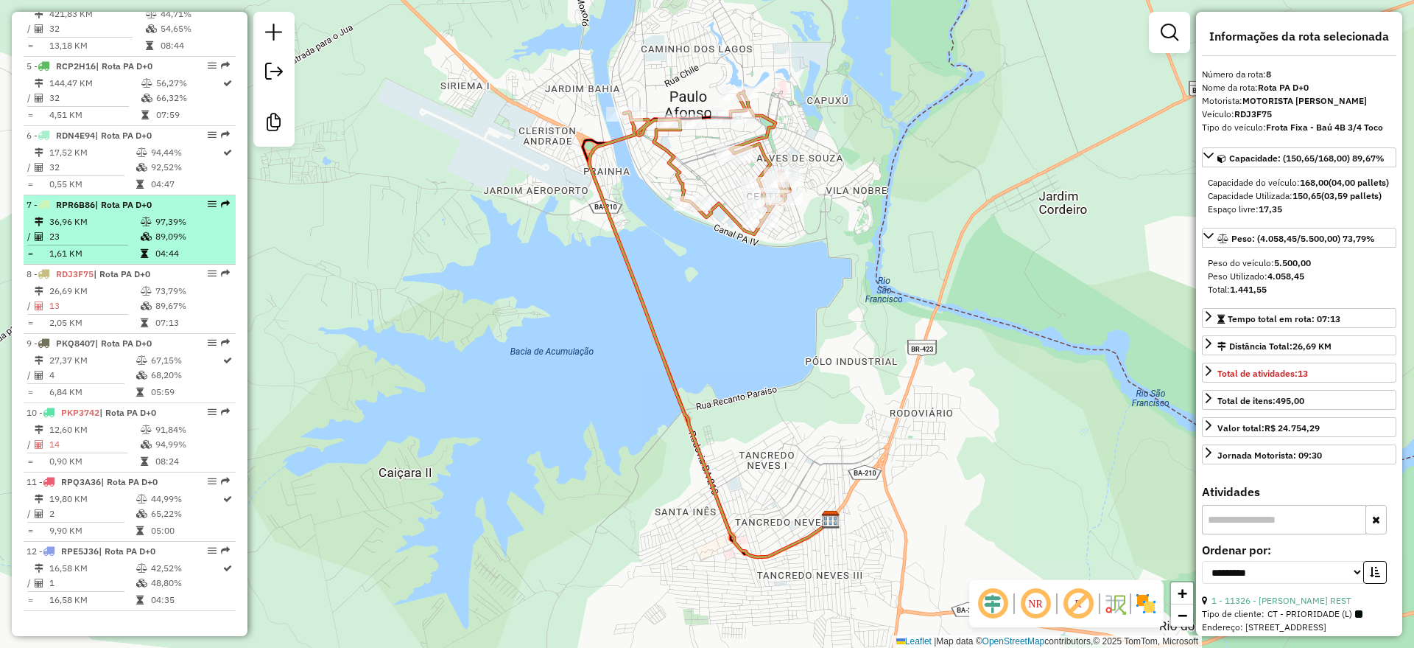
click at [107, 221] on td "36,96 KM" at bounding box center [94, 221] width 91 height 15
